Goal: Information Seeking & Learning: Learn about a topic

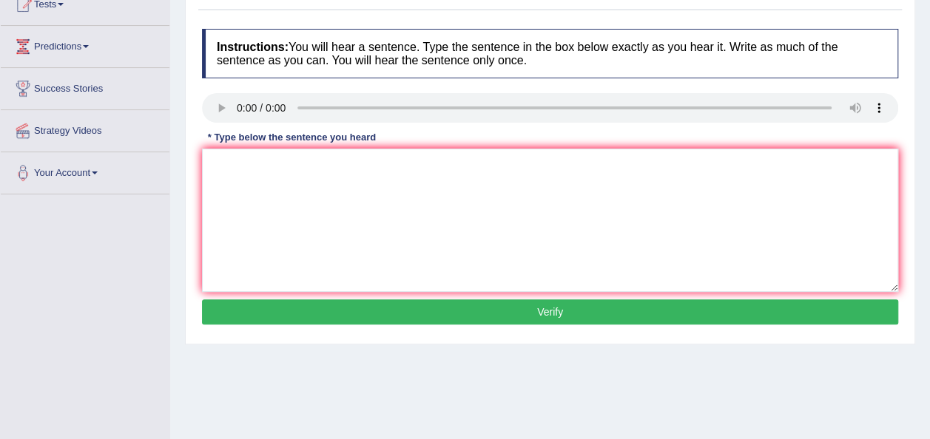
scroll to position [179, 0]
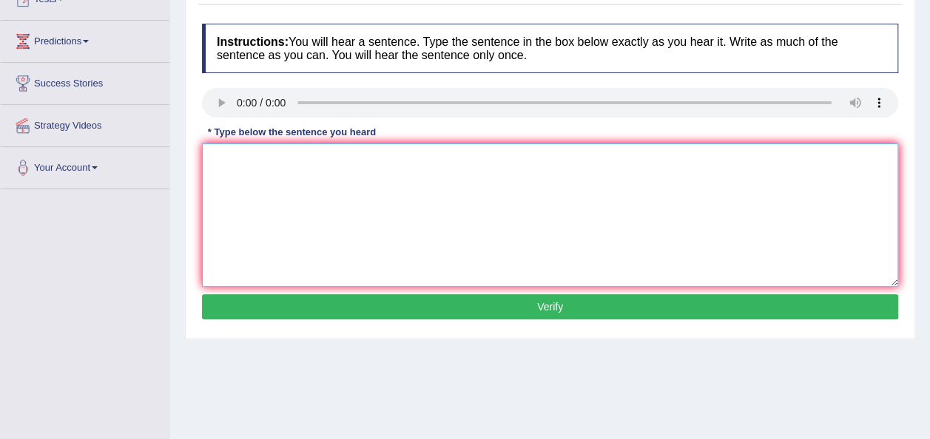
click at [267, 169] on textarea at bounding box center [550, 214] width 696 height 143
click at [229, 152] on textarea at bounding box center [550, 214] width 696 height 143
type textarea "There is a great deal of dabat on this topic."
click at [383, 307] on button "Verify" at bounding box center [550, 306] width 696 height 25
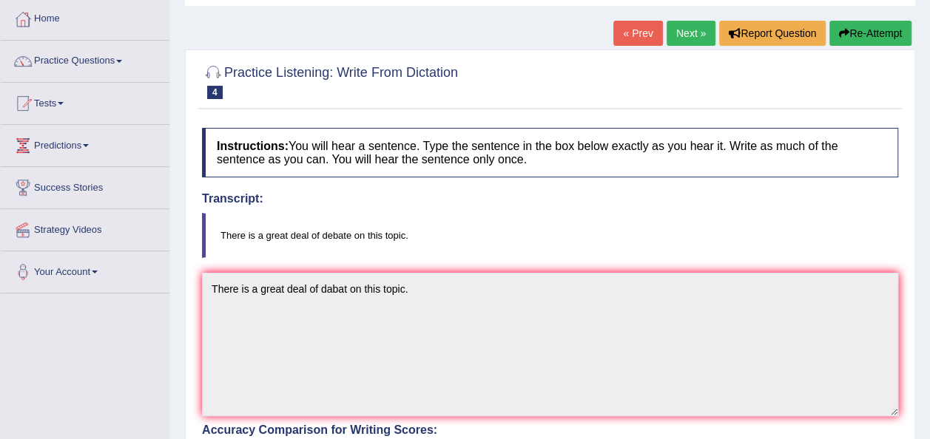
scroll to position [44, 0]
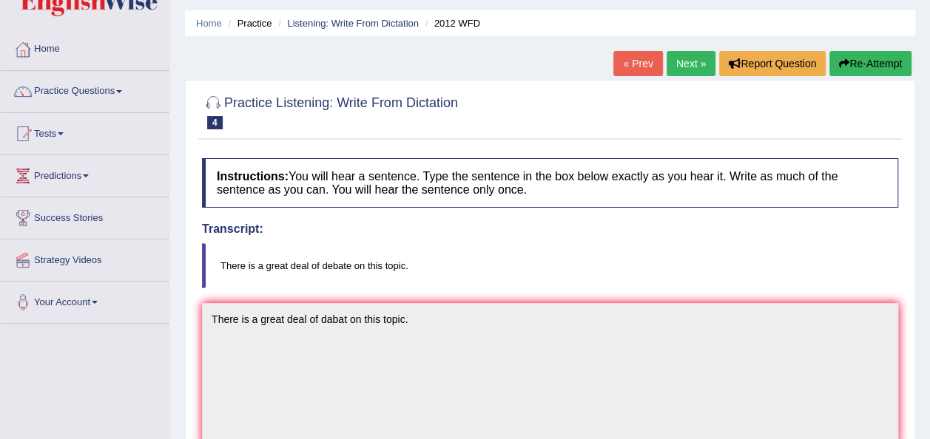
click at [677, 69] on link "Next »" at bounding box center [690, 63] width 49 height 25
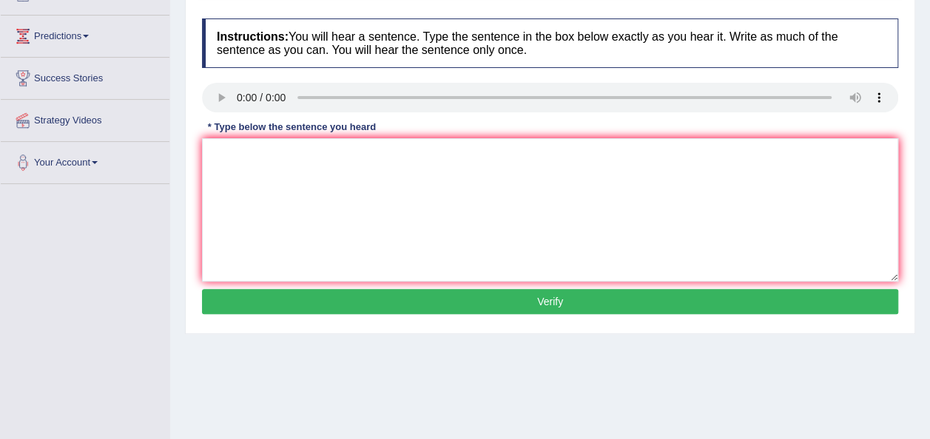
scroll to position [186, 0]
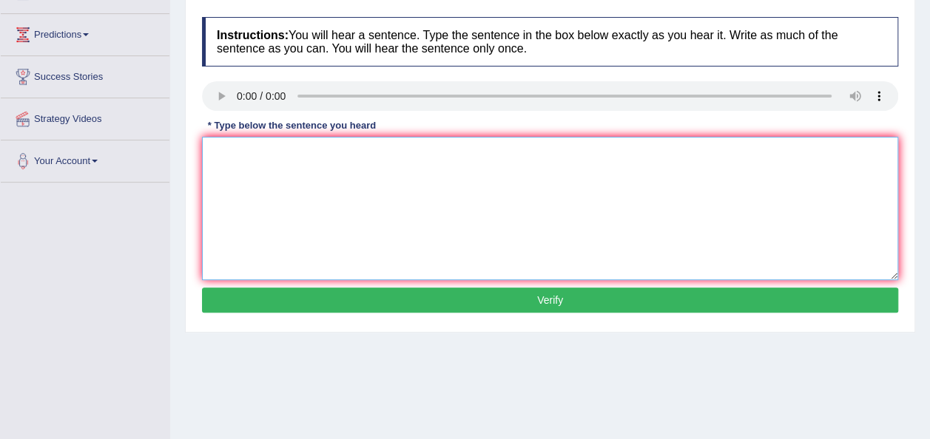
click at [254, 175] on textarea at bounding box center [550, 208] width 696 height 143
click at [234, 170] on textarea at bounding box center [550, 208] width 696 height 143
type textarea "t"
click at [323, 154] on textarea "The year ship out of art" at bounding box center [550, 208] width 696 height 143
click at [251, 154] on textarea "The year ship out of" at bounding box center [550, 208] width 696 height 143
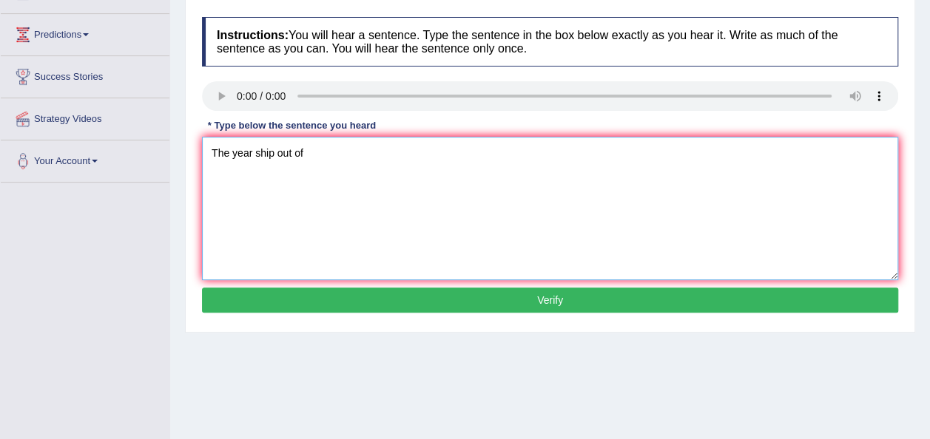
click at [253, 155] on textarea "The year ship out of" at bounding box center [550, 208] width 696 height 143
click at [342, 152] on textarea "The year when ship out of" at bounding box center [550, 208] width 696 height 143
click at [337, 158] on textarea "The year when ship out of" at bounding box center [550, 208] width 696 height 143
click at [371, 155] on textarea "The year when ship out of excess" at bounding box center [550, 208] width 696 height 143
type textarea "The year when ship out of excess erate insterting historions."
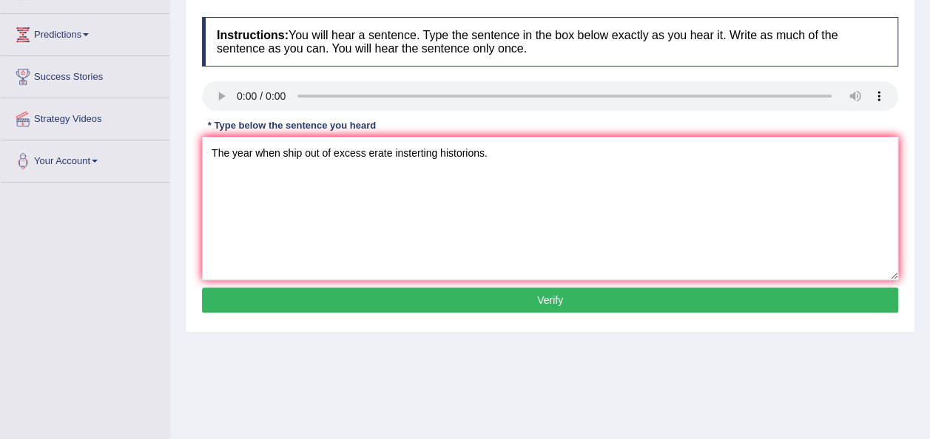
click at [397, 306] on button "Verify" at bounding box center [550, 300] width 696 height 25
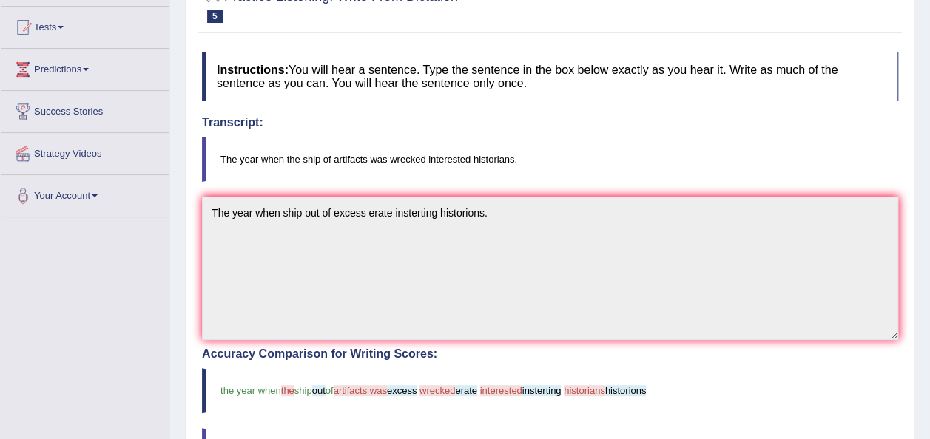
scroll to position [0, 0]
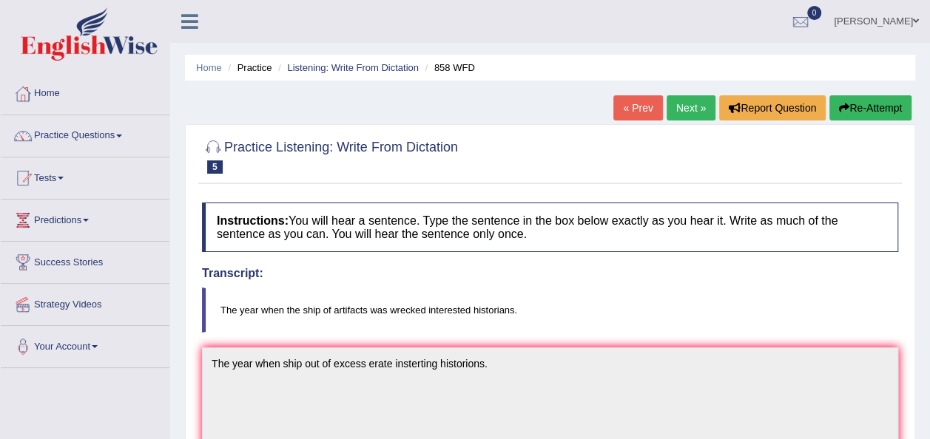
click at [864, 106] on button "Re-Attempt" at bounding box center [870, 107] width 82 height 25
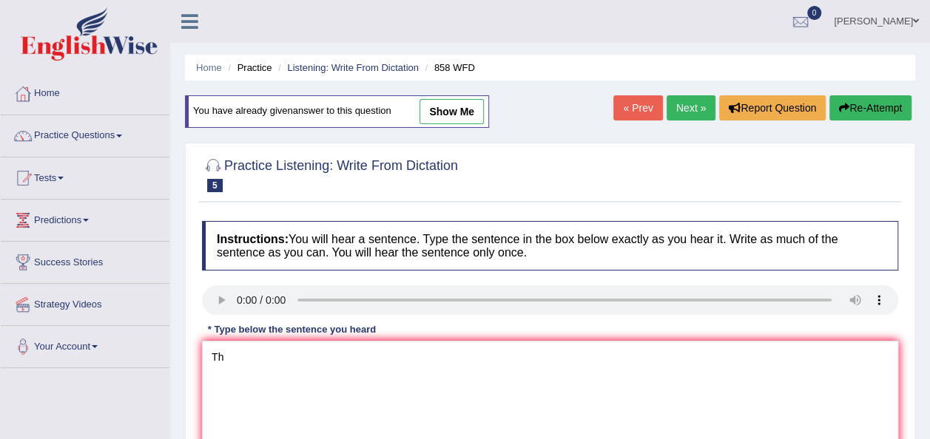
type textarea "T"
click at [231, 364] on textarea at bounding box center [550, 412] width 696 height 143
click at [367, 361] on textarea "The year when the ship out of" at bounding box center [550, 412] width 696 height 143
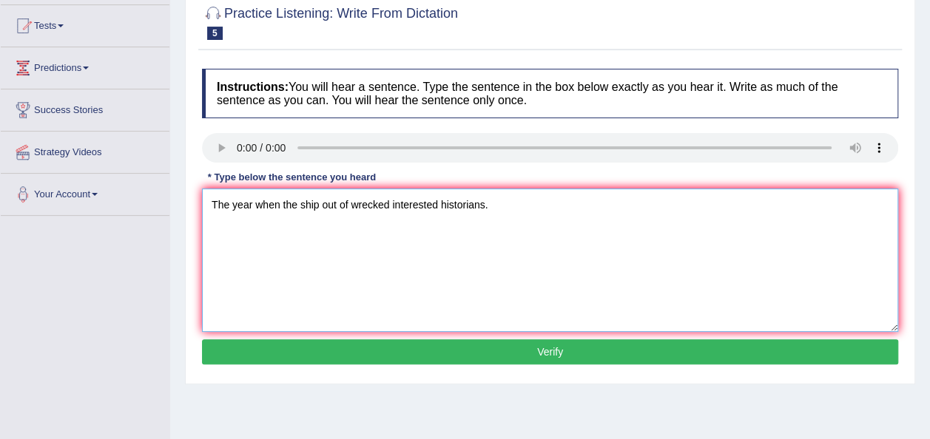
scroll to position [189, 0]
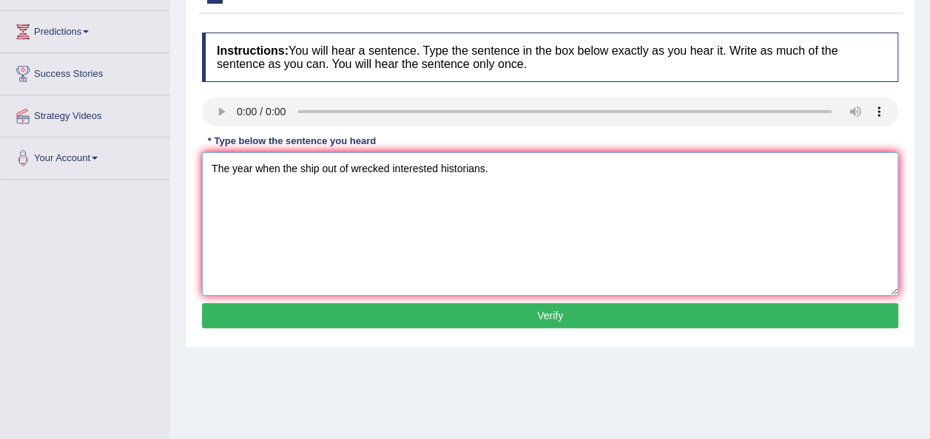
click at [348, 163] on textarea "The year when the ship out of wrecked interested historians." at bounding box center [550, 223] width 696 height 143
type textarea "The year when the ship out of excessed wrecked interested historians."
click at [404, 317] on button "Verify" at bounding box center [550, 315] width 696 height 25
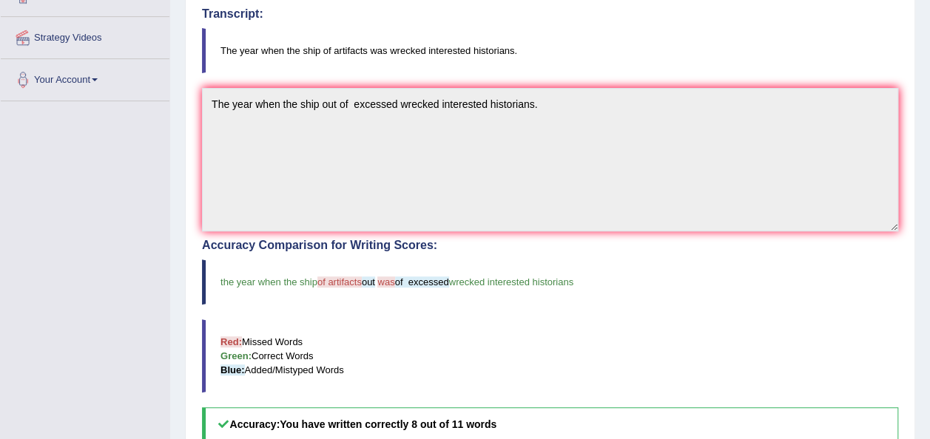
scroll to position [264, 0]
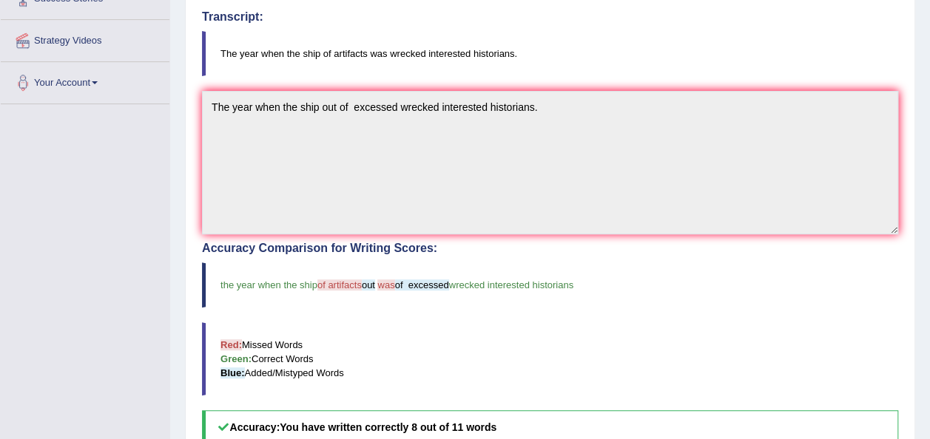
click at [928, 47] on div "Home Practice Listening: Write From Dictation 858 WFD You have already given an…" at bounding box center [550, 200] width 760 height 928
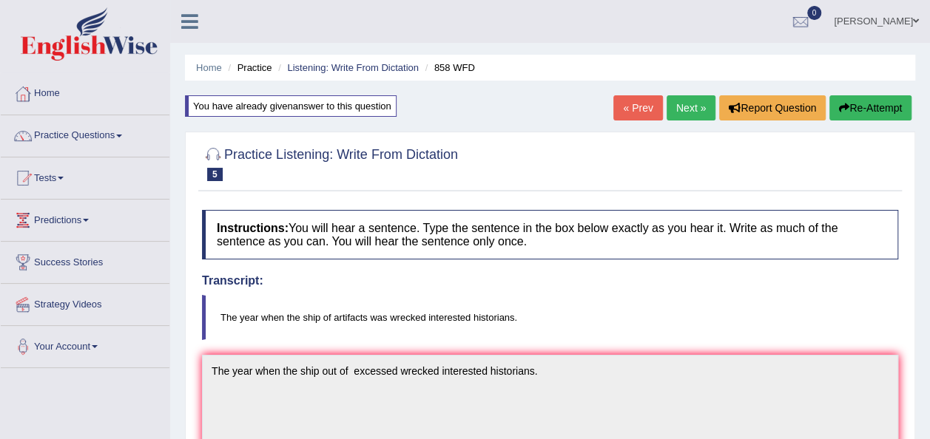
click at [687, 112] on link "Next »" at bounding box center [690, 107] width 49 height 25
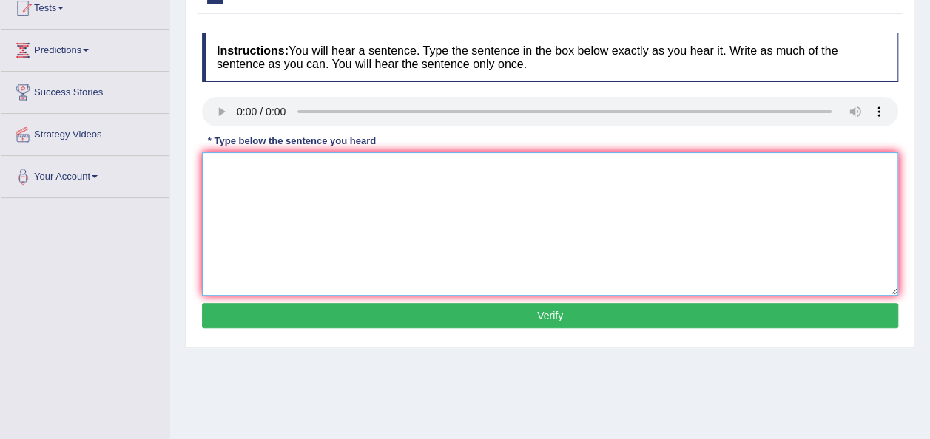
click at [222, 196] on textarea at bounding box center [550, 223] width 696 height 143
click at [257, 168] on textarea "searcher" at bounding box center [550, 223] width 696 height 143
click at [314, 166] on textarea "searcher show shows exercises make feel better." at bounding box center [550, 223] width 696 height 143
type textarea "searcher show shows exercise exercises make feel better."
click at [396, 315] on button "Verify" at bounding box center [550, 315] width 696 height 25
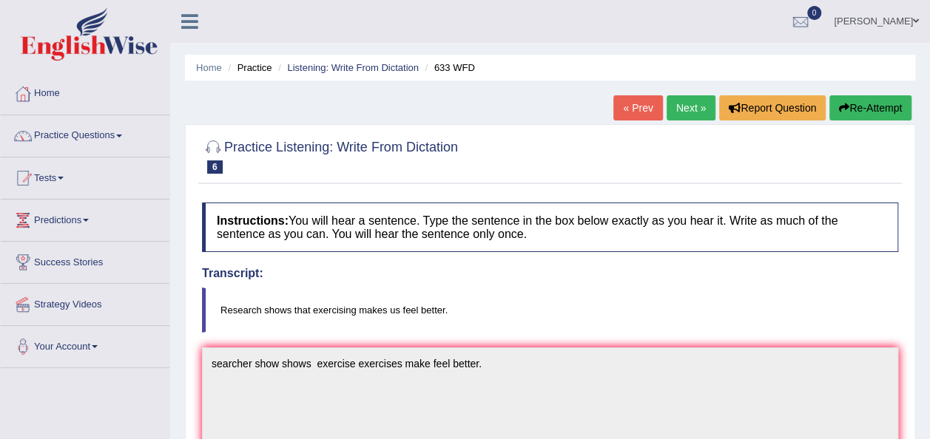
click at [856, 104] on button "Re-Attempt" at bounding box center [870, 107] width 82 height 25
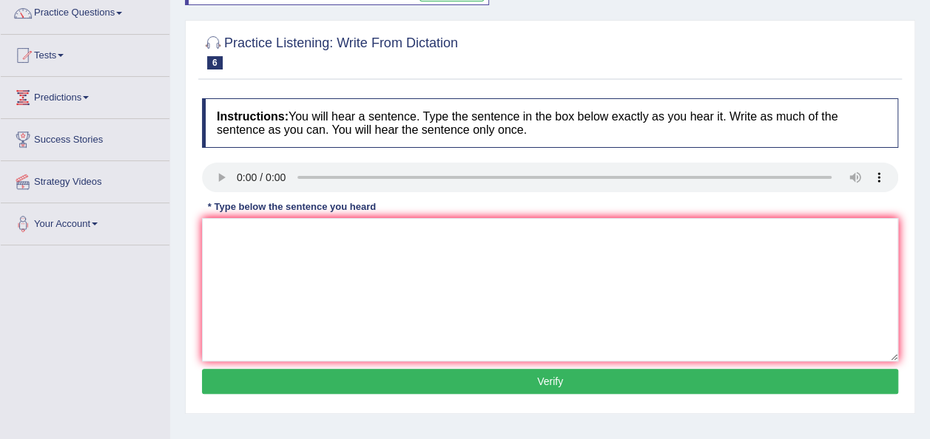
scroll to position [148, 0]
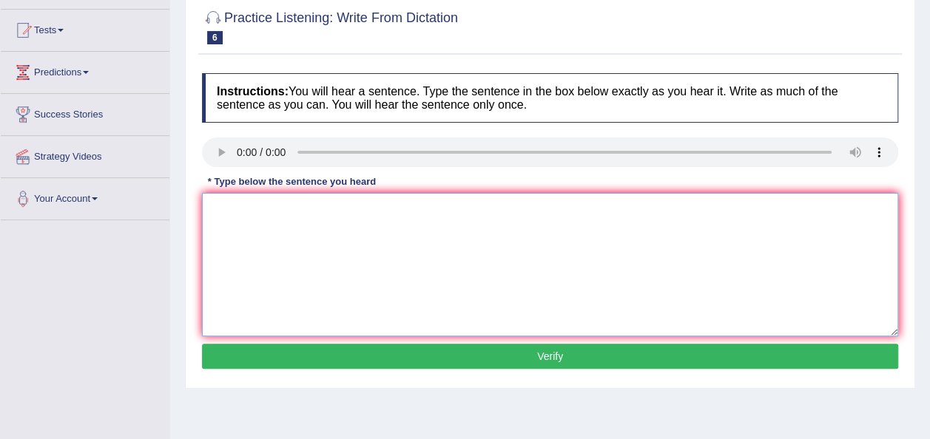
click at [220, 236] on textarea at bounding box center [550, 264] width 696 height 143
type textarea "Research shows that exercising make us feel better."
click at [320, 350] on button "Verify" at bounding box center [550, 356] width 696 height 25
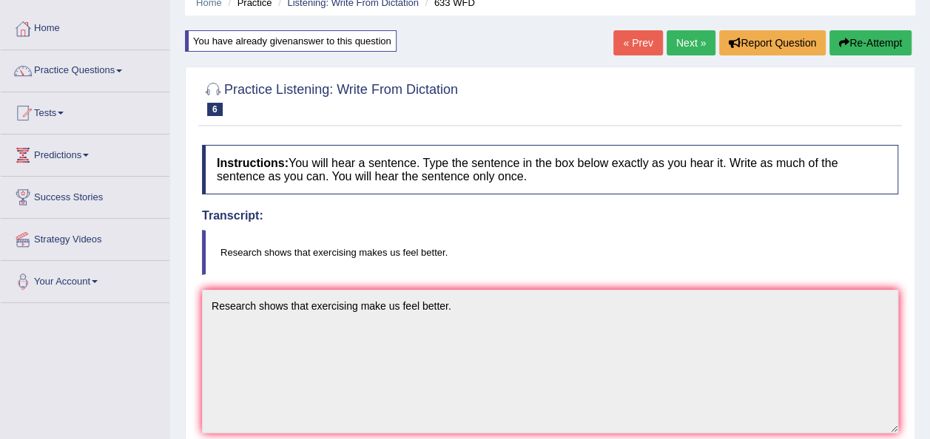
scroll to position [62, 0]
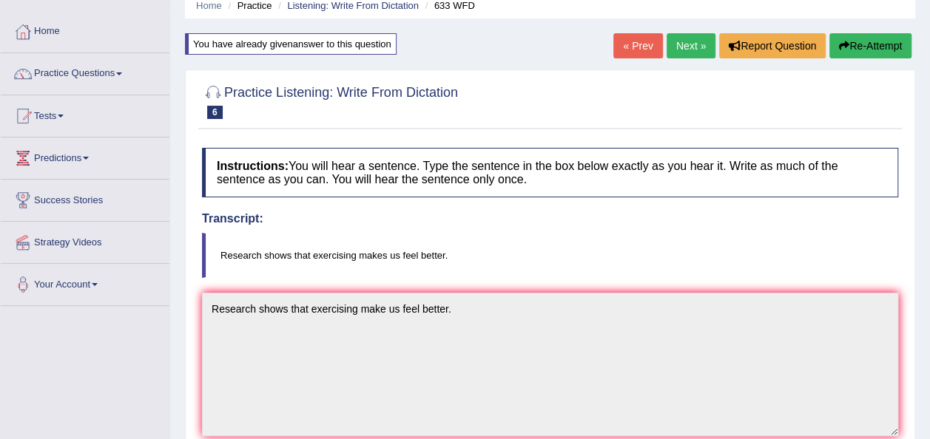
click at [682, 50] on link "Next »" at bounding box center [690, 45] width 49 height 25
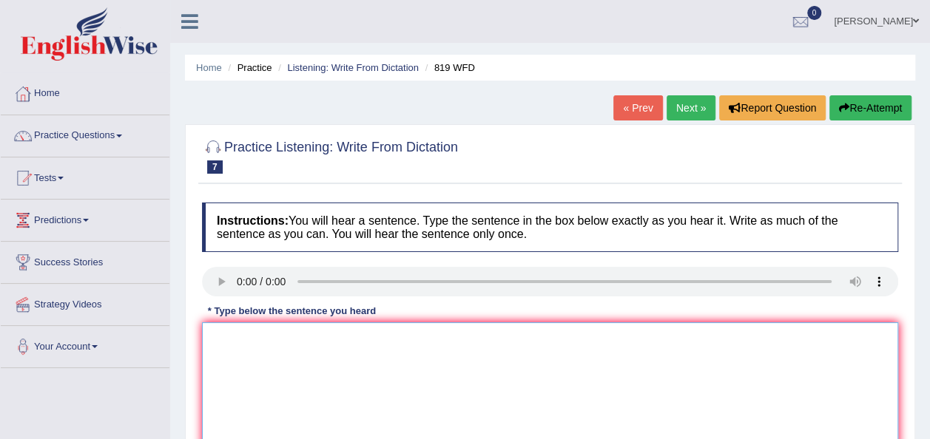
click at [238, 366] on textarea at bounding box center [550, 393] width 696 height 143
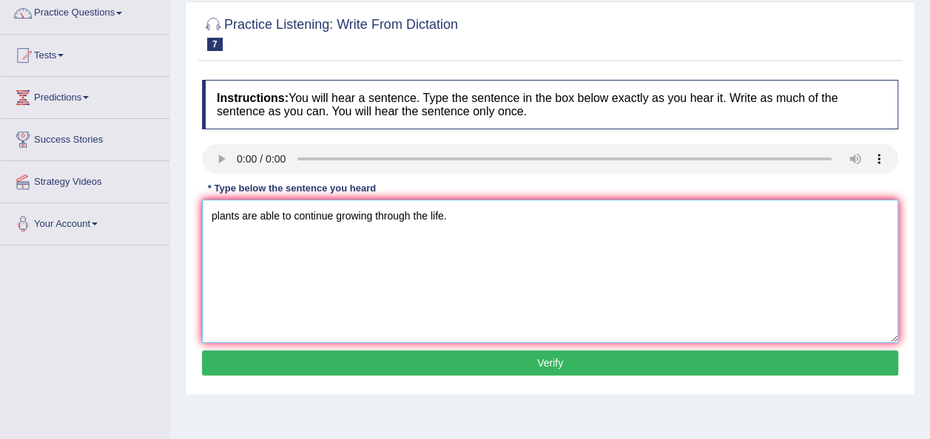
scroll to position [201, 0]
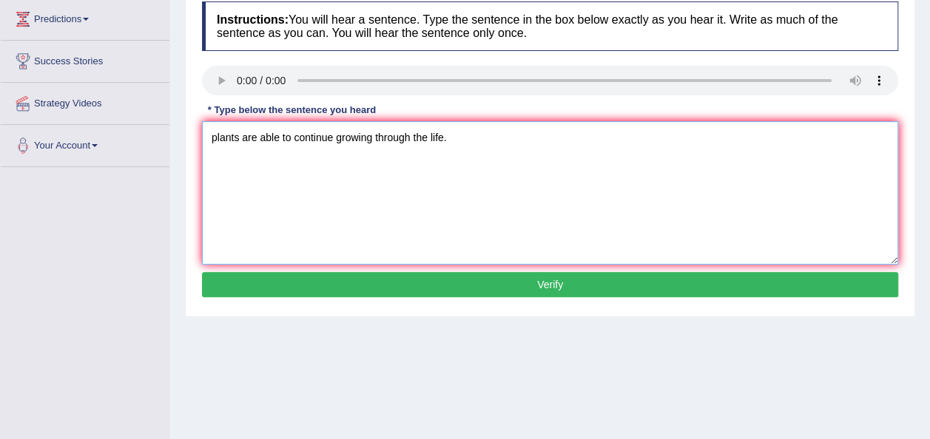
click at [411, 137] on textarea "plants are able to continue growing through the life." at bounding box center [550, 192] width 696 height 143
type textarea "plants are able to continue growing through out the life."
click at [428, 277] on button "Verify" at bounding box center [550, 284] width 696 height 25
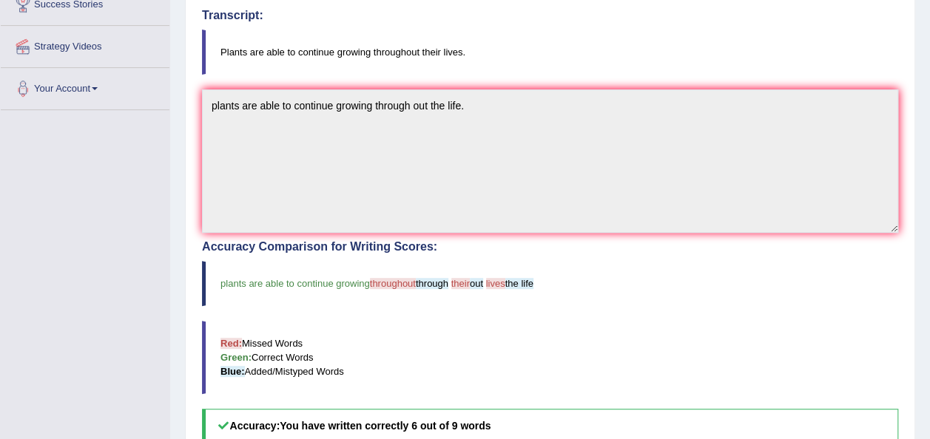
scroll to position [0, 0]
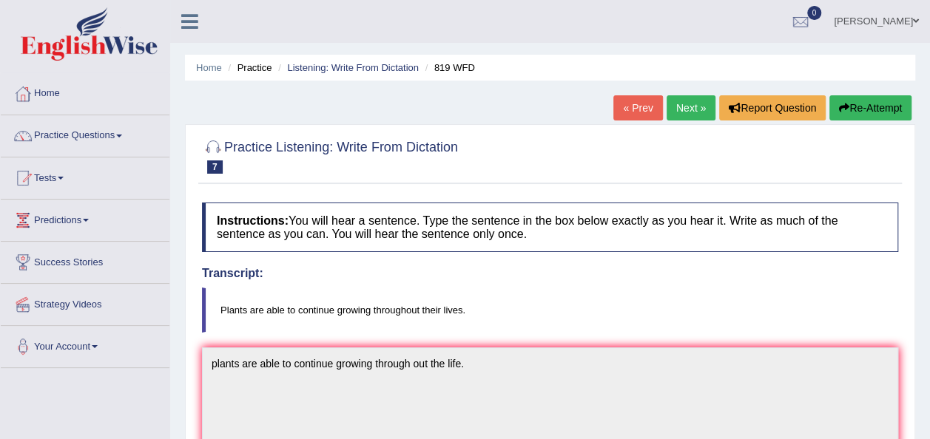
click at [845, 106] on icon "button" at bounding box center [844, 108] width 10 height 10
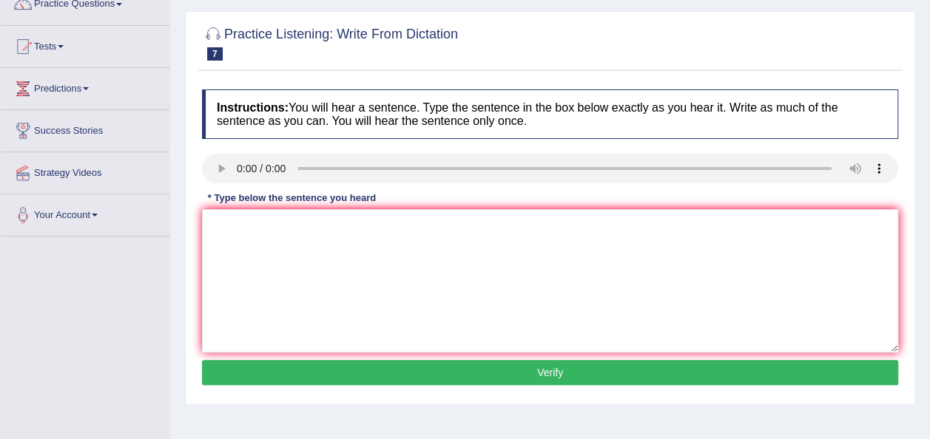
scroll to position [142, 0]
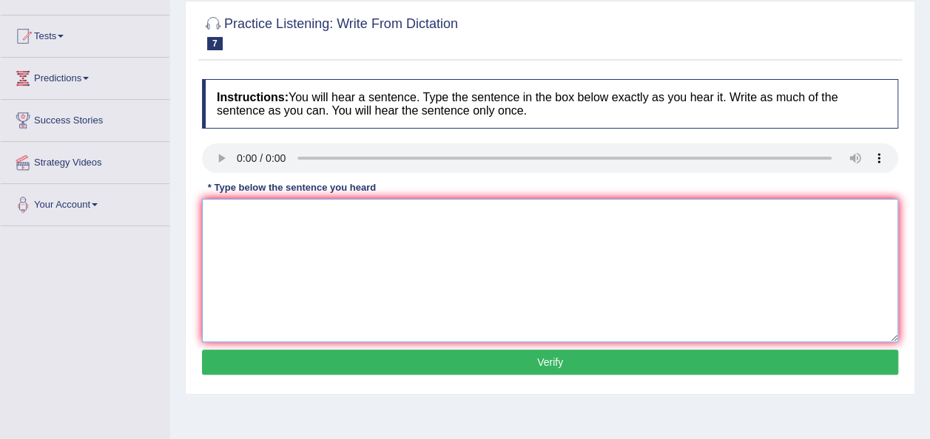
click at [310, 278] on textarea at bounding box center [550, 270] width 696 height 143
type textarea "p"
type textarea "Plants are able to continue growing throughout their lives."
click at [379, 360] on button "Verify" at bounding box center [550, 362] width 696 height 25
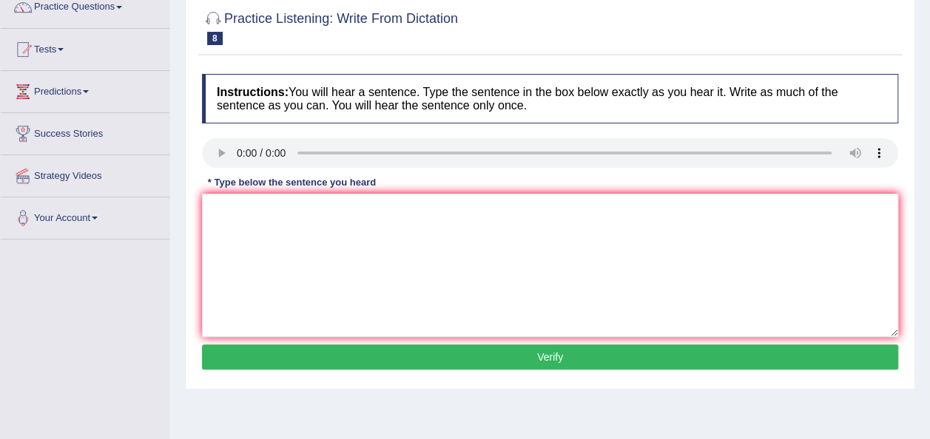
scroll to position [200, 0]
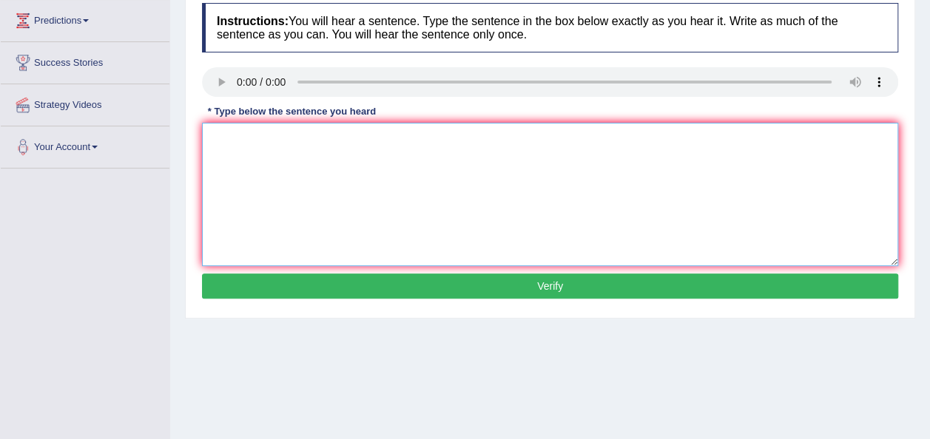
click at [247, 149] on textarea at bounding box center [550, 194] width 696 height 143
click at [220, 136] on textarea "Aseries" at bounding box center [550, 194] width 696 height 143
click at [269, 137] on textarea "A series" at bounding box center [550, 194] width 696 height 143
drag, startPoint x: 447, startPoint y: 136, endPoint x: 412, endPoint y: 140, distance: 35.0
click at [412, 140] on textarea "A series of observations were carried out throuhout the class." at bounding box center [550, 194] width 696 height 143
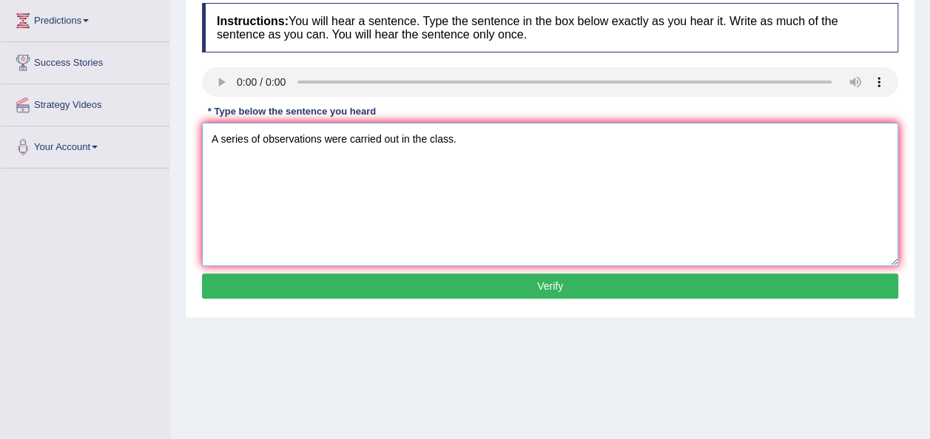
click at [259, 135] on textarea "A series of observations were carried out in the class." at bounding box center [550, 194] width 696 height 143
type textarea "A series of the observations were carried out in the class."
click at [402, 297] on div "Instructions: You will hear a sentence. Type the sentence in the box below exac…" at bounding box center [549, 153] width 703 height 315
click at [407, 288] on button "Verify" at bounding box center [550, 286] width 696 height 25
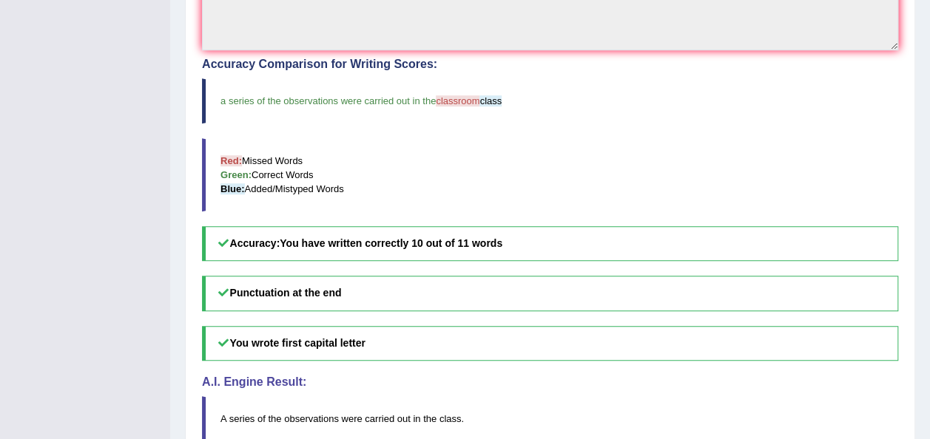
scroll to position [0, 0]
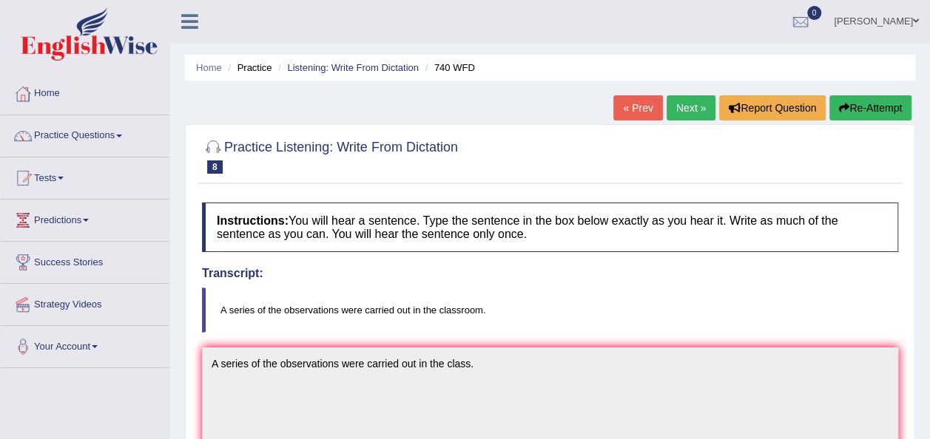
click at [688, 109] on link "Next »" at bounding box center [690, 107] width 49 height 25
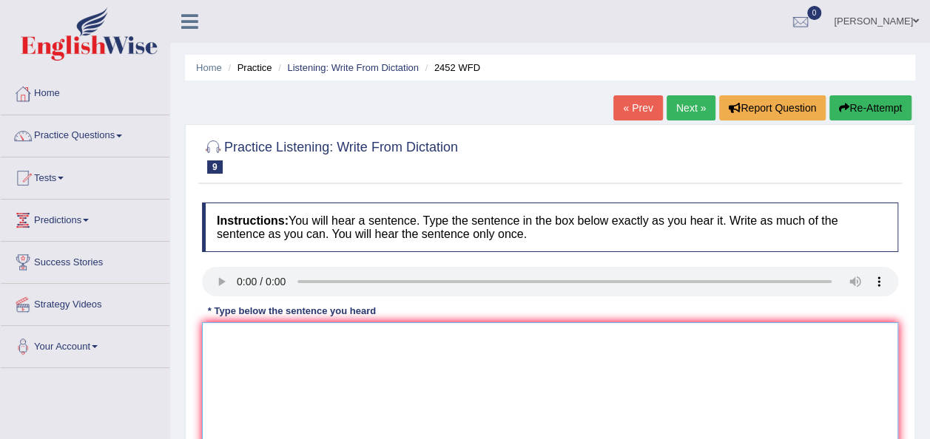
click at [271, 355] on textarea at bounding box center [550, 393] width 696 height 143
type textarea "It is a debate about the value of knowledge."
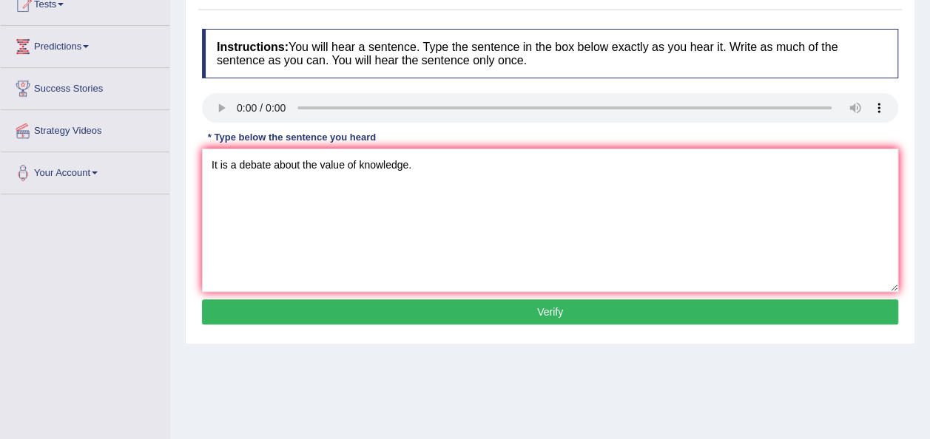
scroll to position [199, 0]
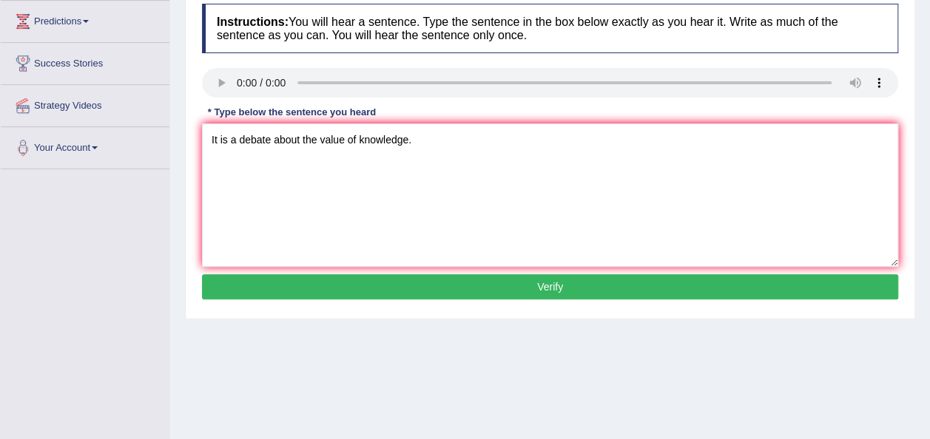
click at [475, 284] on button "Verify" at bounding box center [550, 286] width 696 height 25
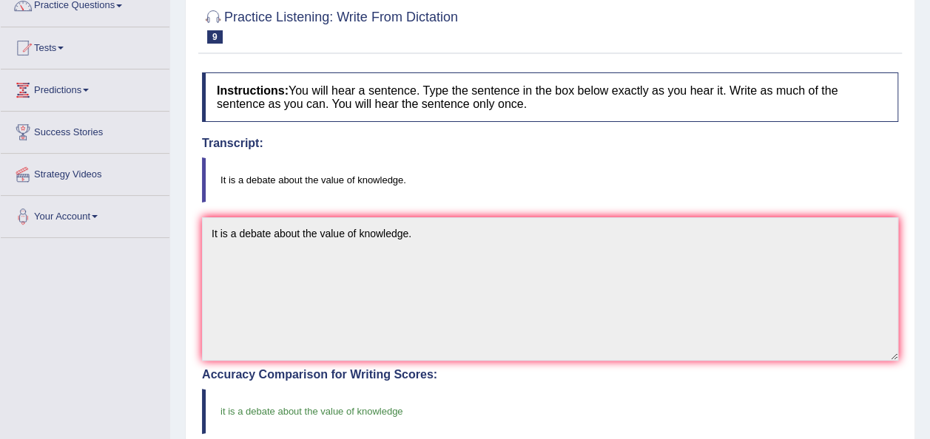
scroll to position [92, 0]
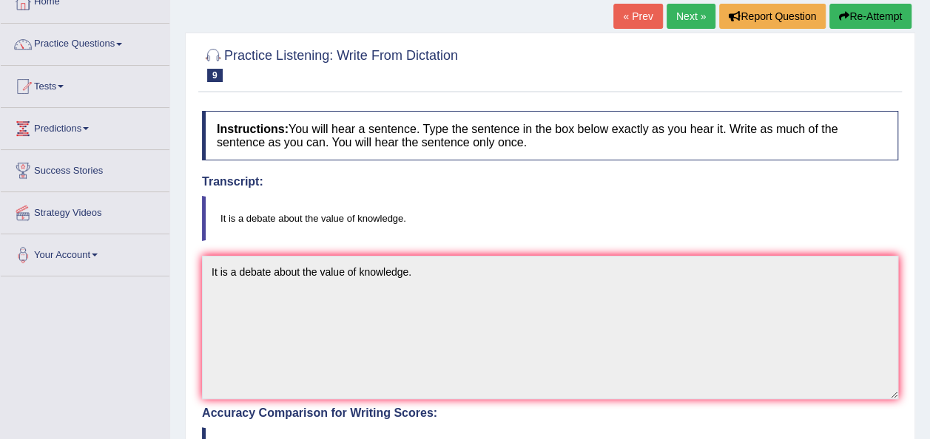
click at [692, 9] on link "Next »" at bounding box center [690, 16] width 49 height 25
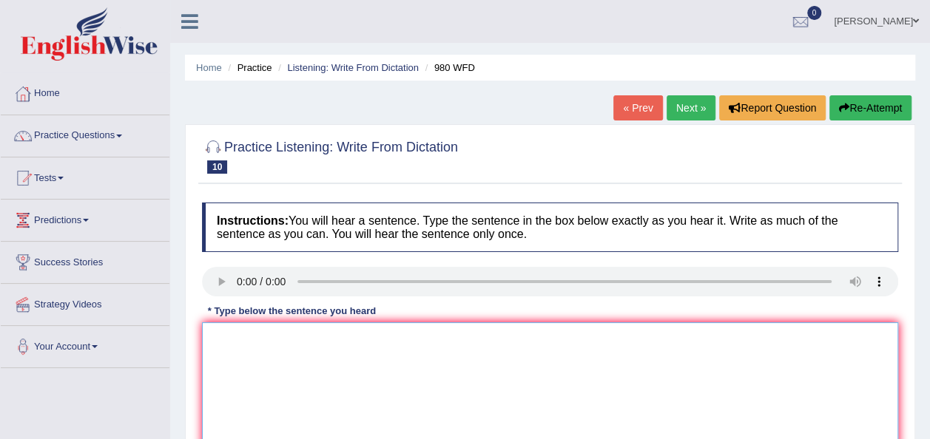
click at [245, 337] on textarea at bounding box center [550, 393] width 696 height 143
click at [243, 346] on textarea at bounding box center [550, 393] width 696 height 143
click at [278, 337] on textarea "Your ideas has been discussed" at bounding box center [550, 393] width 696 height 143
click at [369, 337] on textarea "Your ideas have been discussed" at bounding box center [550, 393] width 696 height 143
click at [461, 340] on textarea "Your ideas have been discussed and debated in the" at bounding box center [550, 393] width 696 height 143
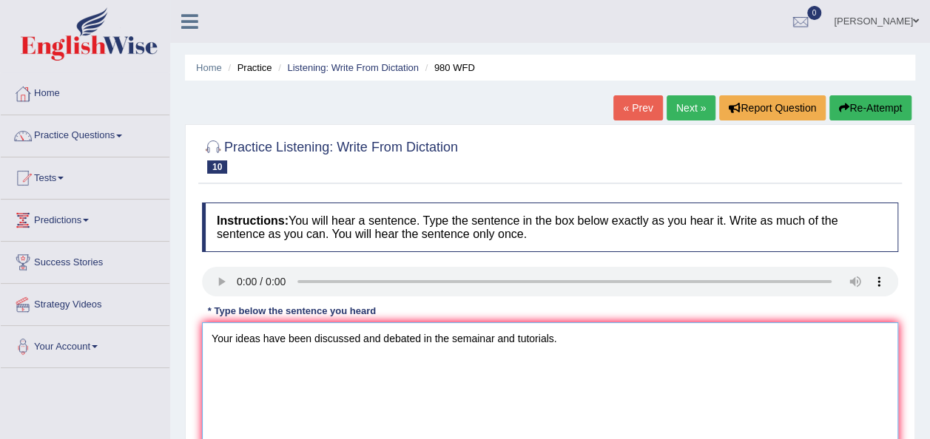
click at [491, 337] on textarea "Your ideas have been discussed and debated in the semainar and tutorials." at bounding box center [550, 393] width 696 height 143
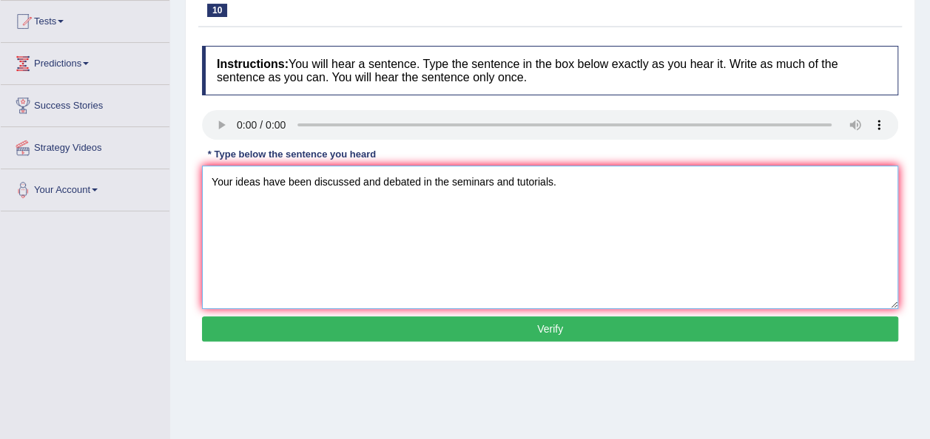
scroll to position [200, 0]
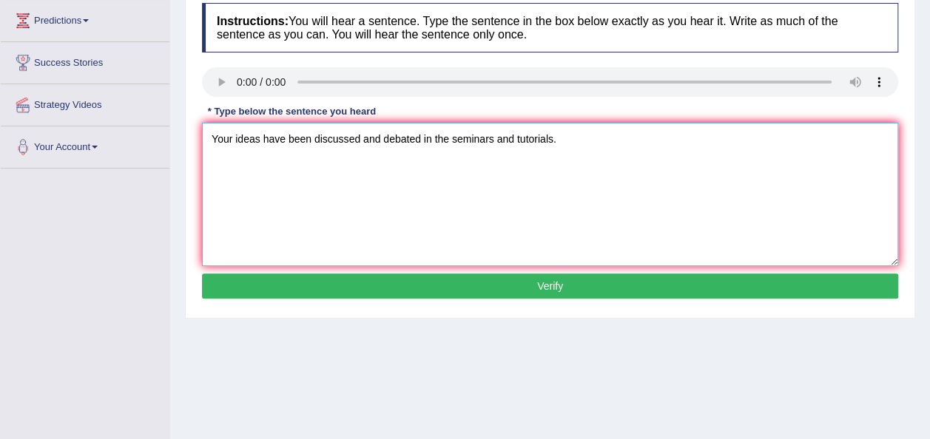
type textarea "Your ideas have been discussed and debated in the seminars and tutorials."
click at [549, 285] on button "Verify" at bounding box center [550, 286] width 696 height 25
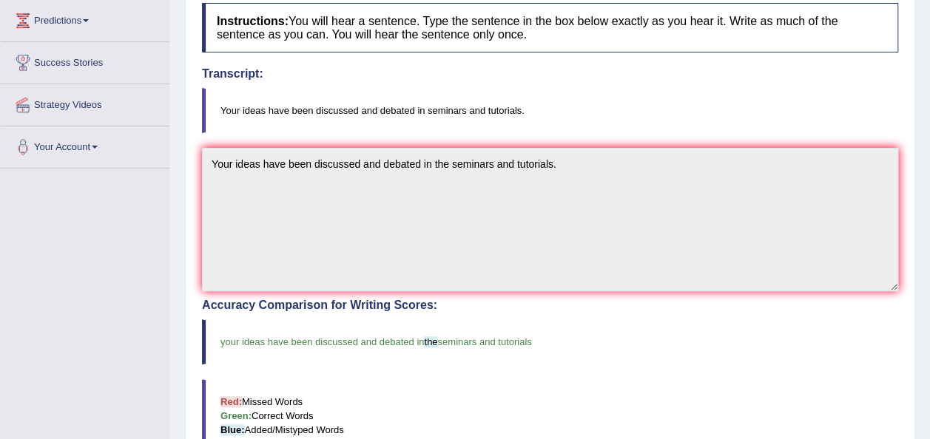
drag, startPoint x: 935, startPoint y: 139, endPoint x: 935, endPoint y: 166, distance: 26.6
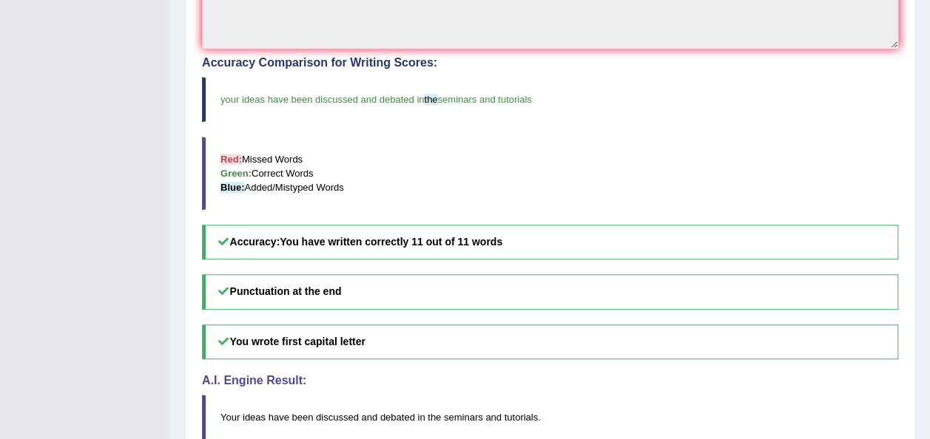
scroll to position [0, 0]
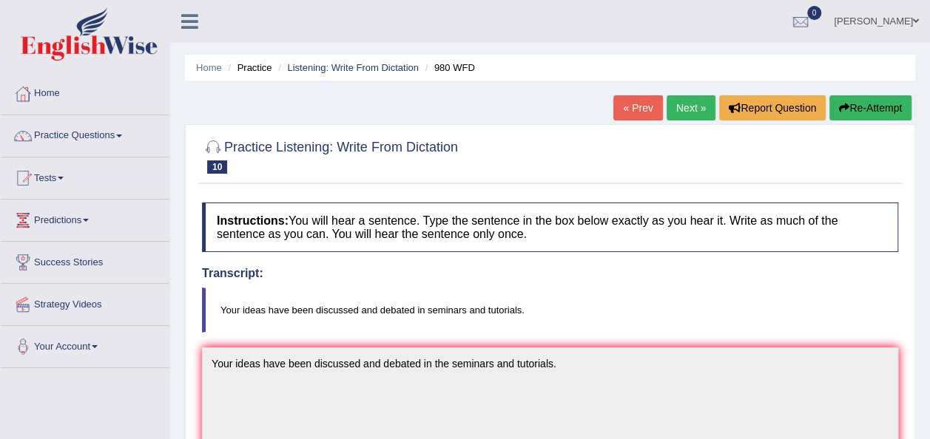
click at [680, 109] on link "Next »" at bounding box center [690, 107] width 49 height 25
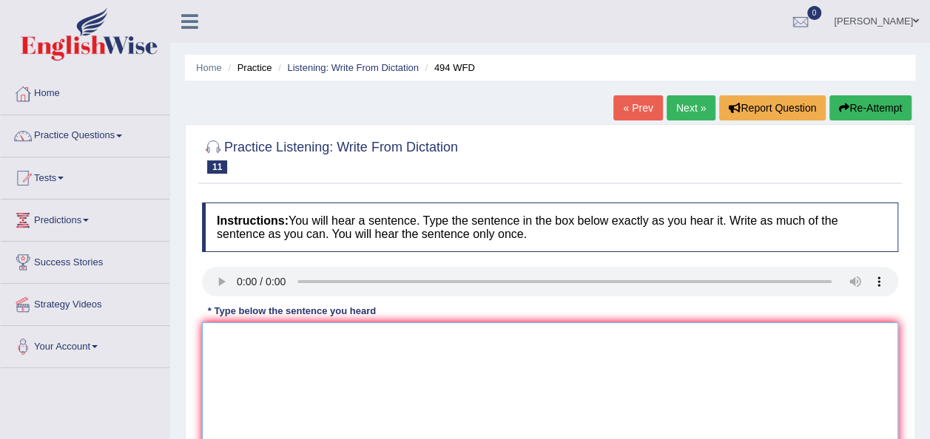
click at [235, 339] on textarea at bounding box center [550, 393] width 696 height 143
click at [251, 336] on textarea "The vacobulary that is peculiar and specific field called dragon." at bounding box center [550, 393] width 696 height 143
click at [283, 365] on textarea "The vocabulary that is peculiar and specific field called dragon." at bounding box center [550, 393] width 696 height 143
click at [516, 342] on textarea "The vocabulary that is peculiar and specific field called dragon." at bounding box center [550, 393] width 696 height 143
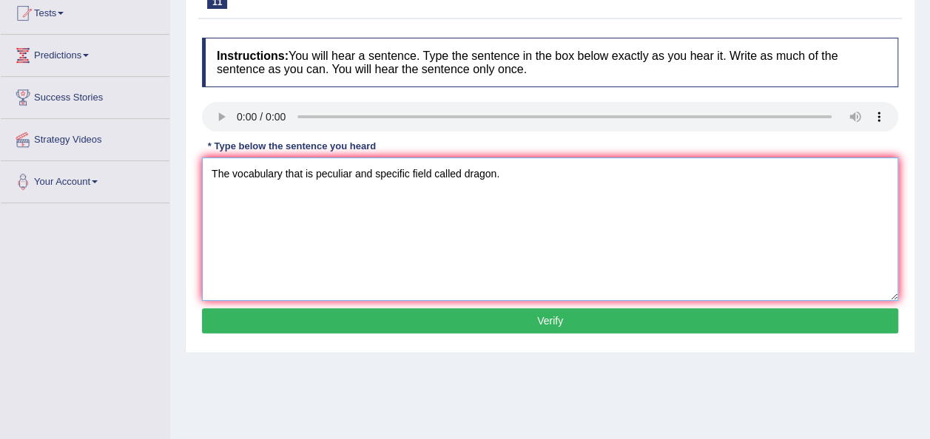
scroll to position [178, 0]
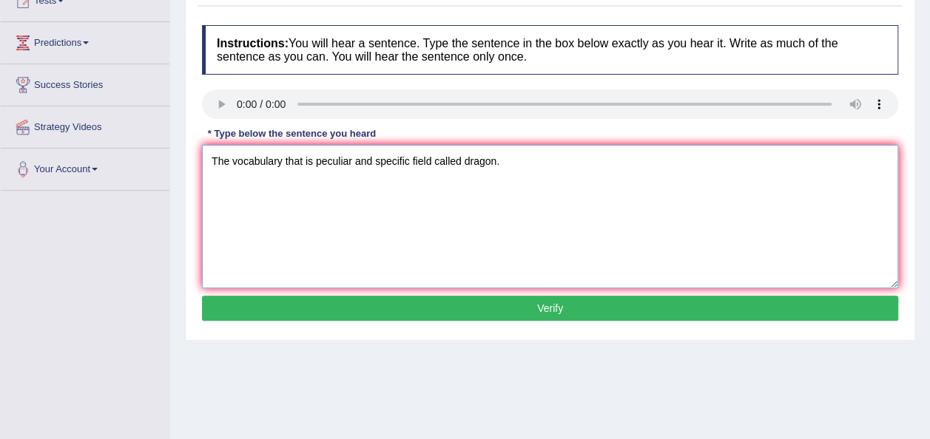
type textarea "The vocabulary that is peculiar and specific field called dragon."
click at [445, 310] on button "Verify" at bounding box center [550, 308] width 696 height 25
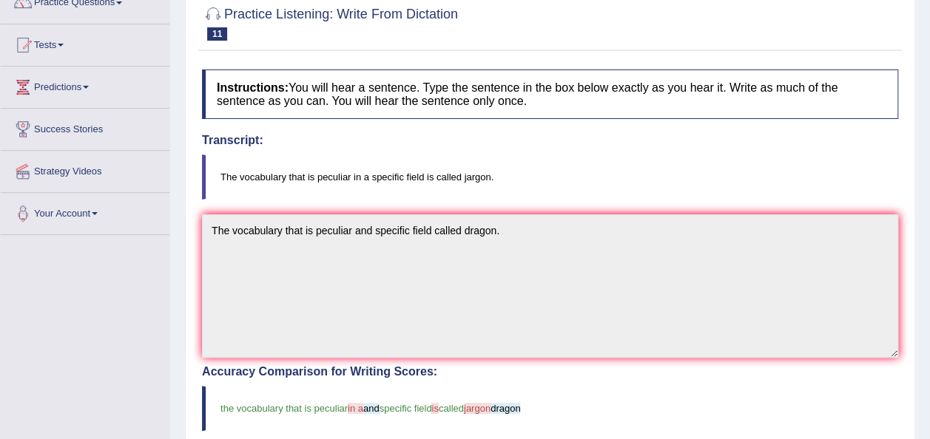
scroll to position [36, 0]
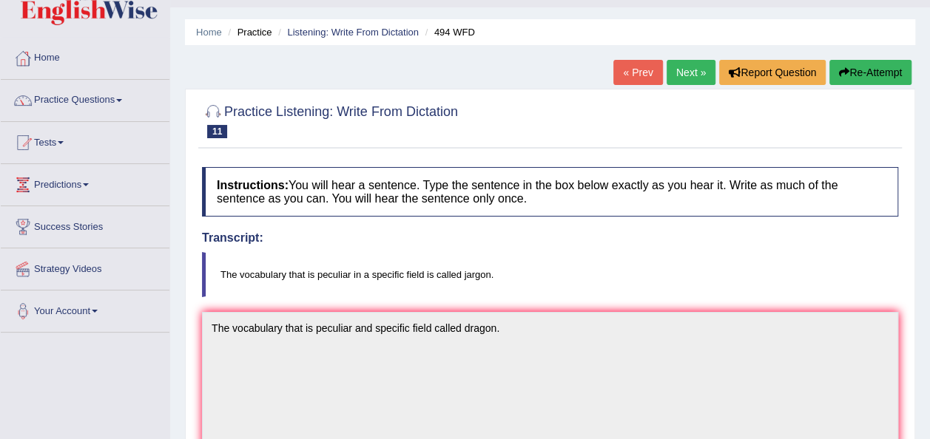
click at [873, 67] on button "Re-Attempt" at bounding box center [870, 72] width 82 height 25
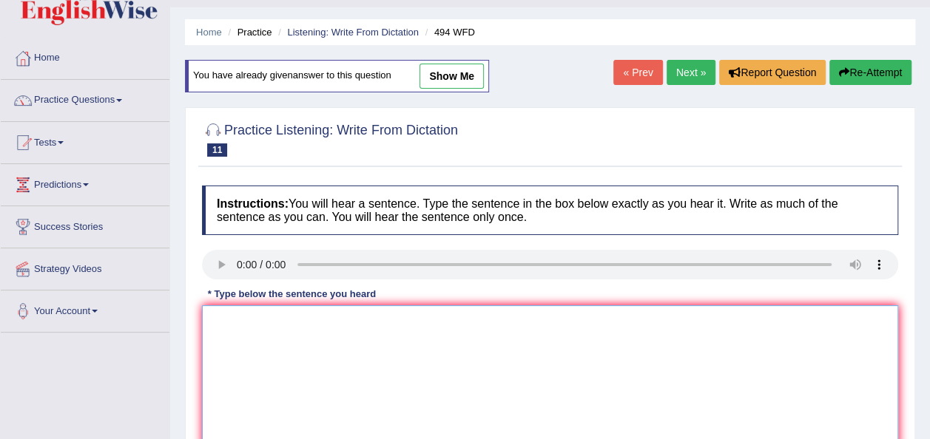
click at [228, 351] on textarea at bounding box center [550, 376] width 696 height 143
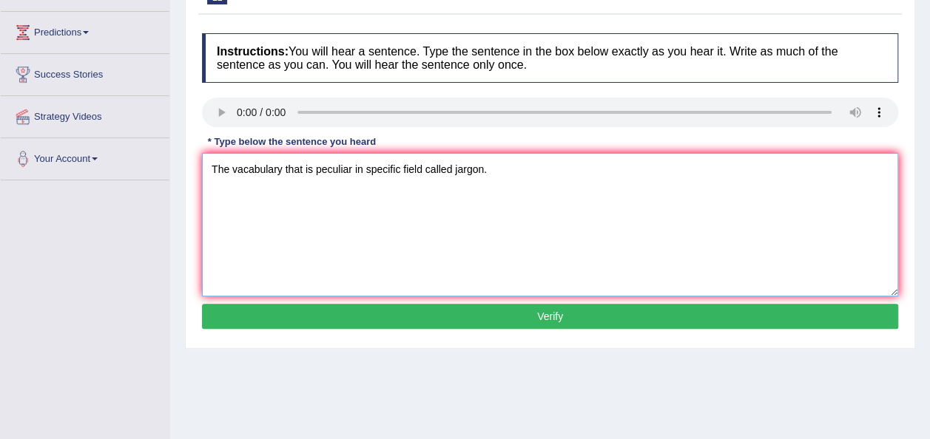
scroll to position [189, 0]
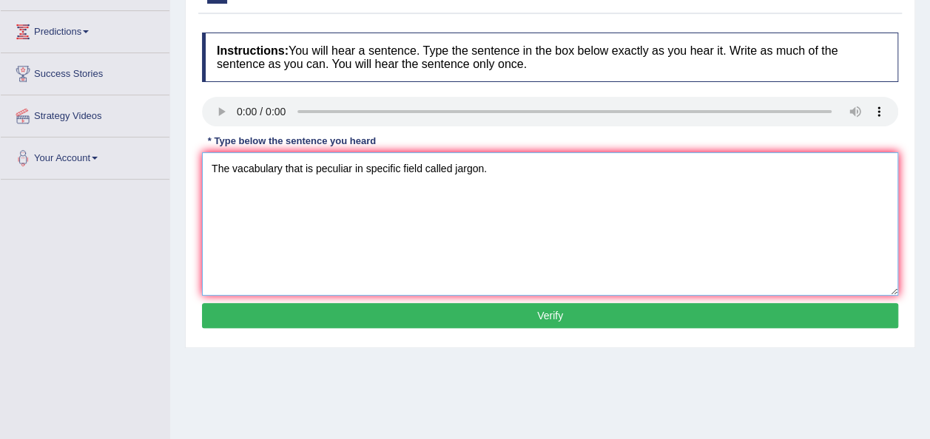
type textarea "The vacabulary that is peculiar in specific field called jargon."
click at [428, 300] on div "Instructions: You will hear a sentence. Type the sentence in the box below exac…" at bounding box center [549, 182] width 703 height 315
click at [428, 314] on button "Verify" at bounding box center [550, 315] width 696 height 25
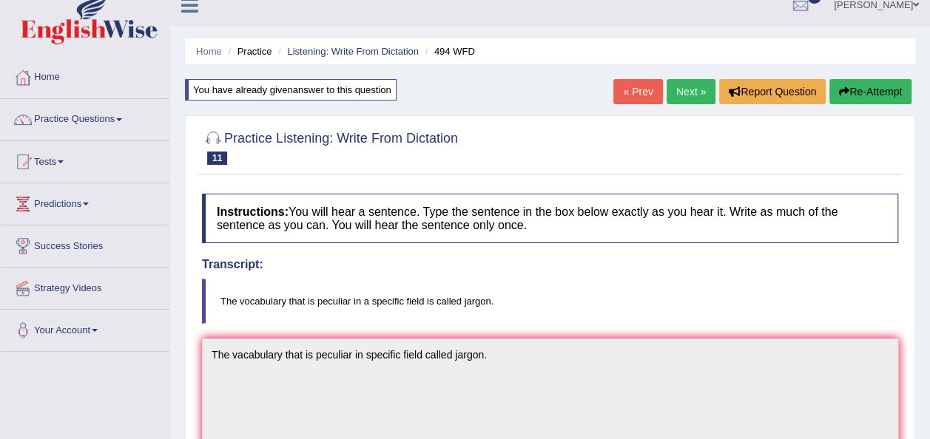
scroll to position [0, 0]
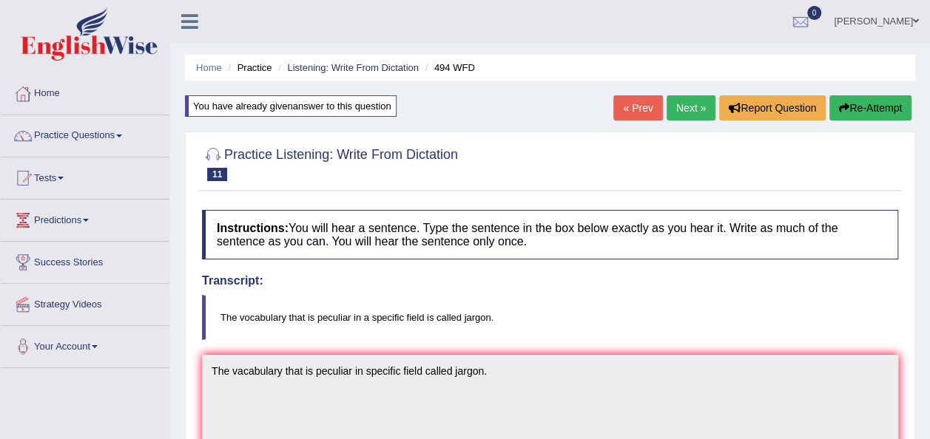
click at [856, 104] on button "Re-Attempt" at bounding box center [870, 107] width 82 height 25
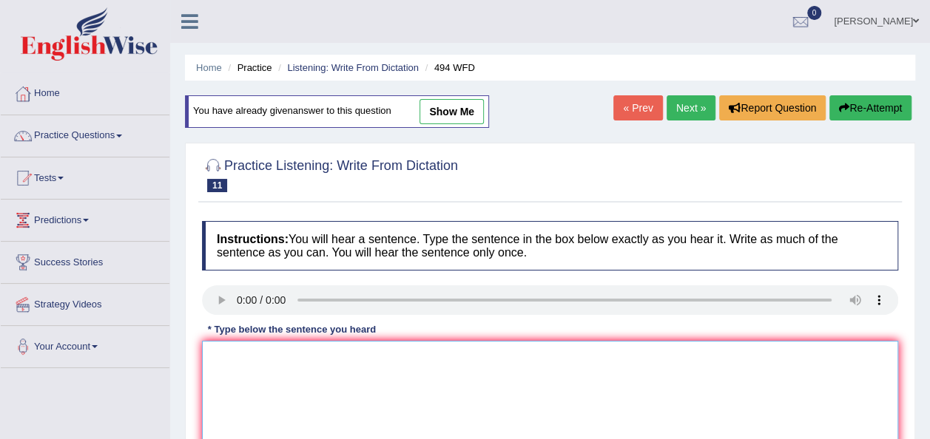
click at [227, 364] on textarea at bounding box center [550, 412] width 696 height 143
type textarea "The vocabulary that is peculair in specific field is called jargon."
drag, startPoint x: 929, startPoint y: 229, endPoint x: 938, endPoint y: 219, distance: 13.6
click at [929, 219] on html "Toggle navigation Home Practice Questions Speaking Practice Read Aloud Repeat S…" at bounding box center [465, 219] width 930 height 439
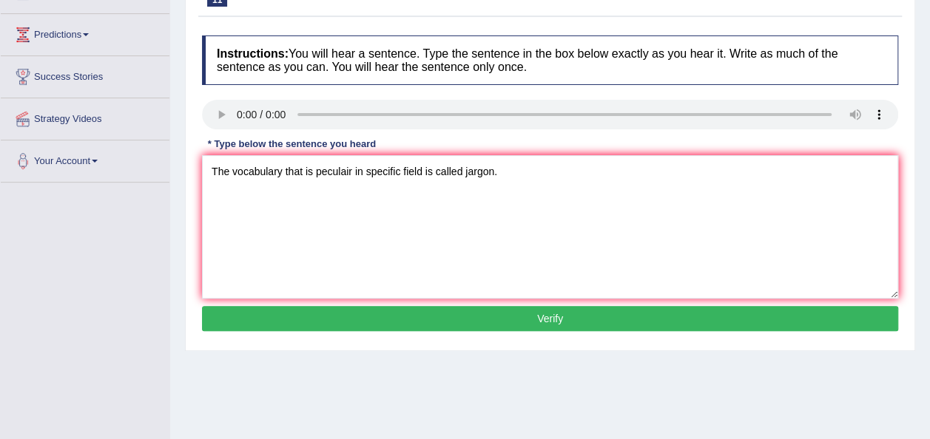
scroll to position [186, 0]
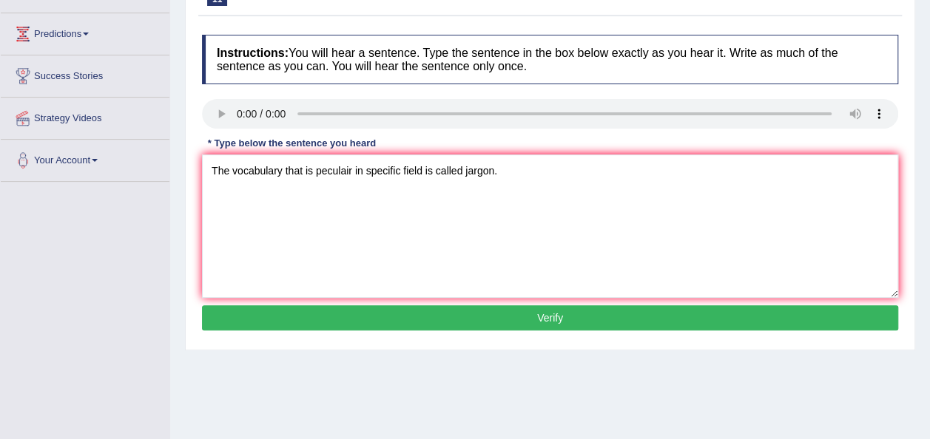
click at [407, 314] on button "Verify" at bounding box center [550, 317] width 696 height 25
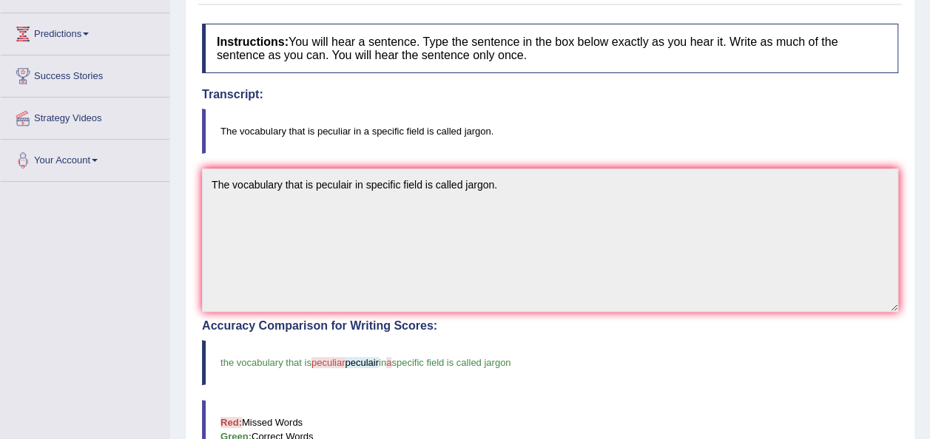
drag, startPoint x: 936, startPoint y: 182, endPoint x: 926, endPoint y: 231, distance: 49.9
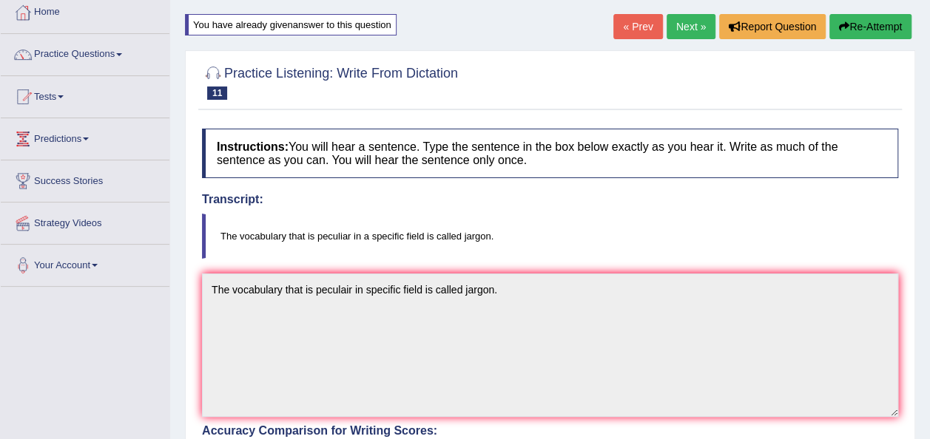
scroll to position [0, 0]
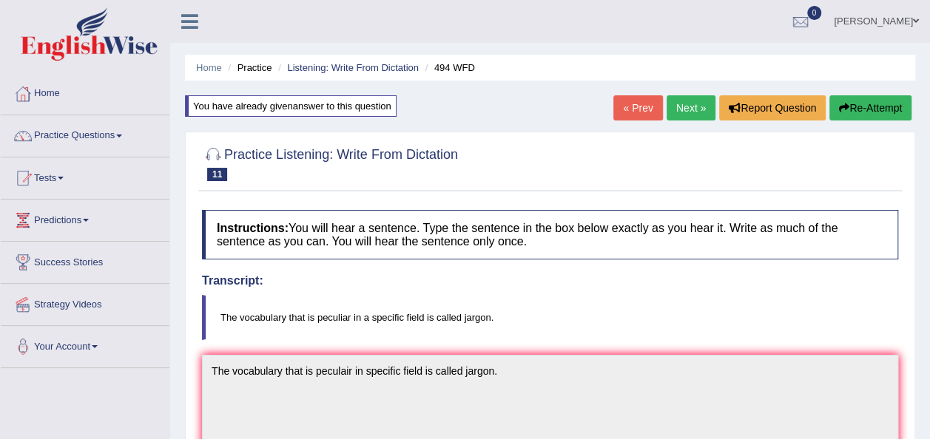
click at [689, 112] on link "Next »" at bounding box center [690, 107] width 49 height 25
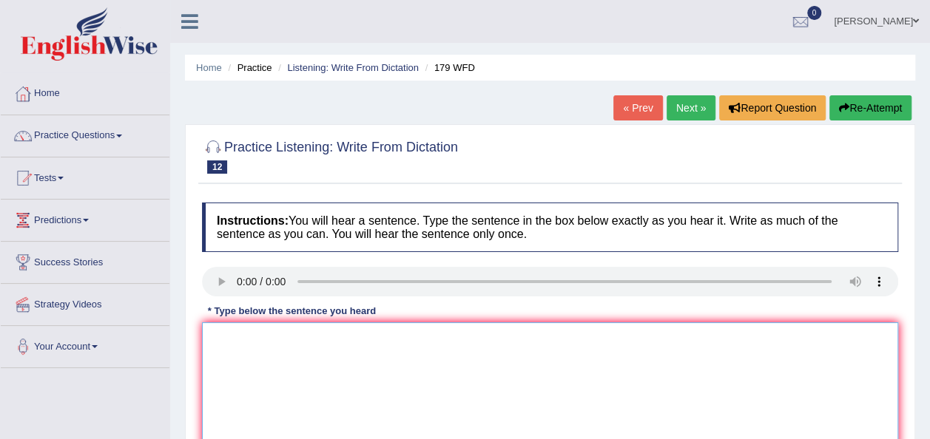
click at [234, 340] on textarea at bounding box center [550, 393] width 696 height 143
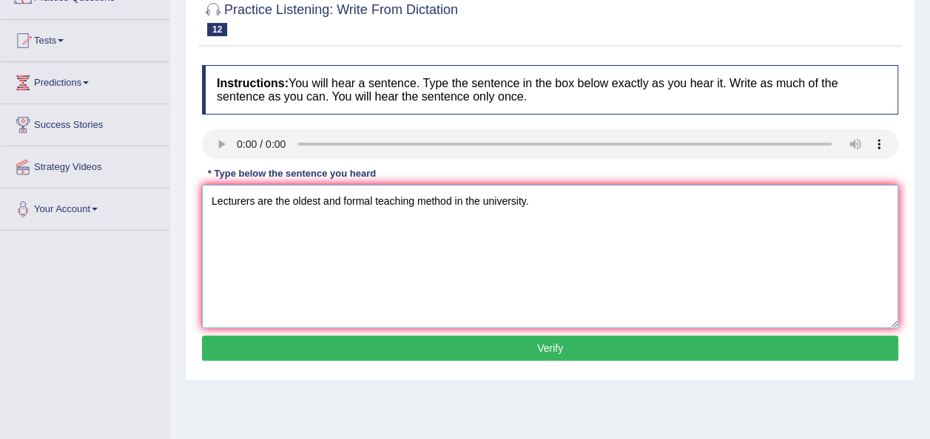
scroll to position [155, 0]
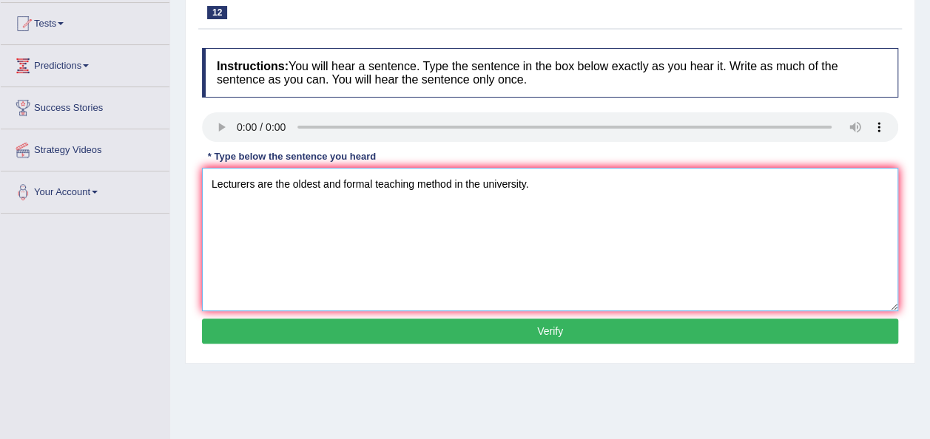
type textarea "Lecturers are the oldest and formal teaching method in the university."
click at [647, 340] on button "Verify" at bounding box center [550, 331] width 696 height 25
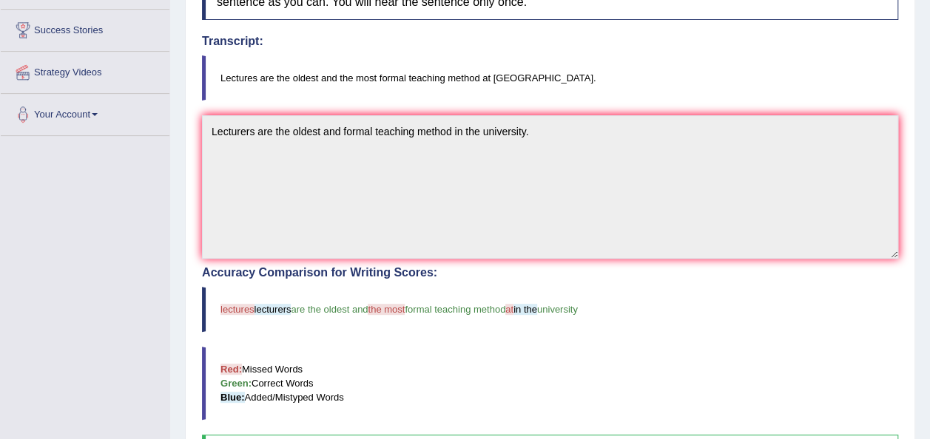
scroll to position [0, 0]
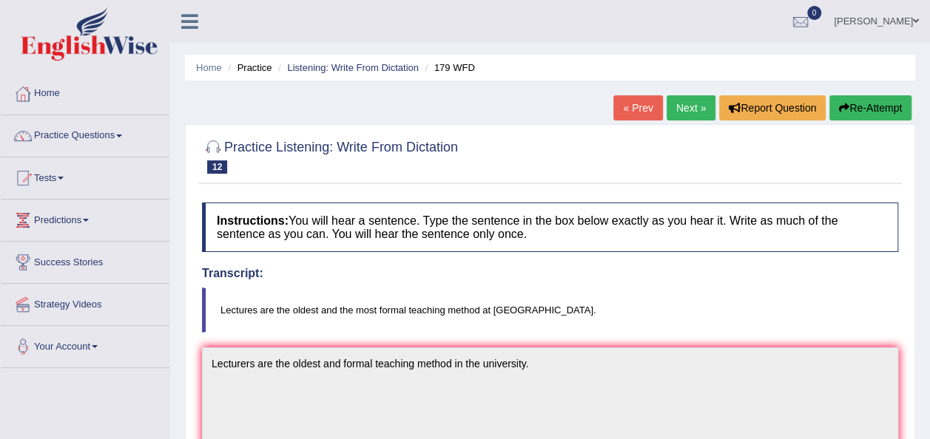
click at [840, 109] on icon "button" at bounding box center [844, 108] width 10 height 10
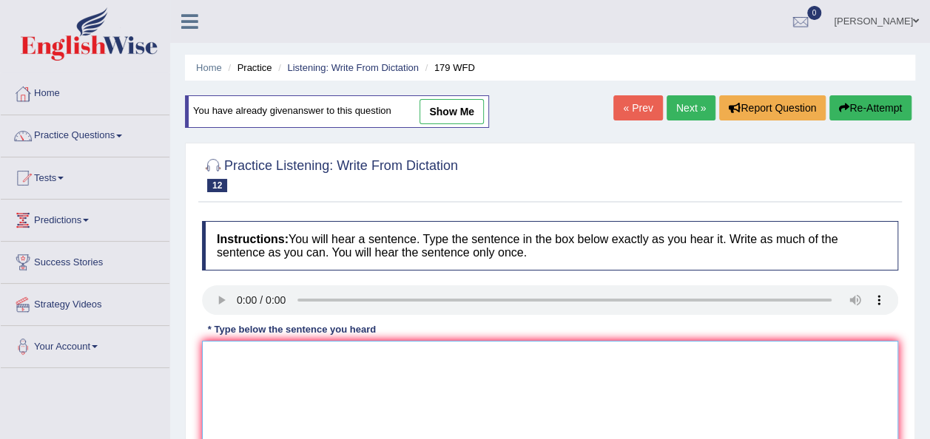
click at [249, 350] on textarea at bounding box center [550, 412] width 696 height 143
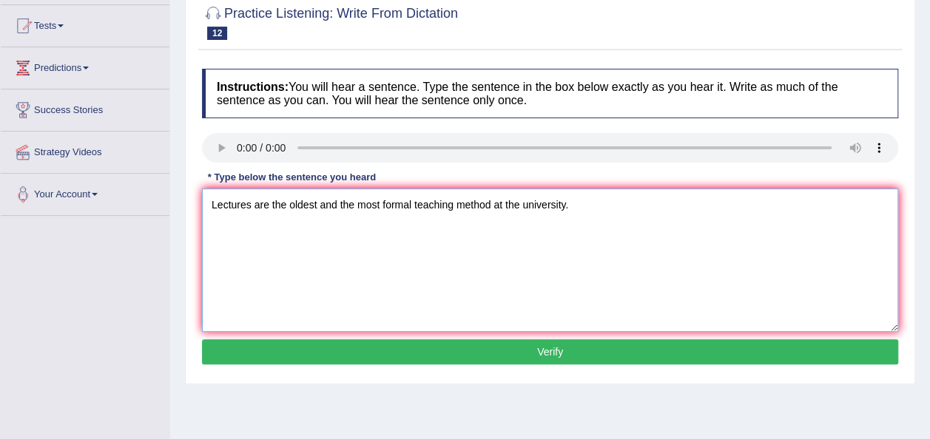
scroll to position [228, 0]
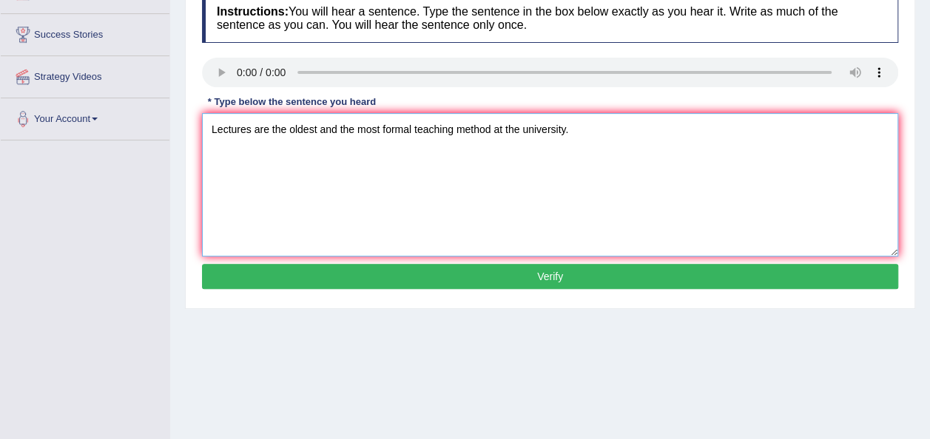
type textarea "Lectures are the oldest and the most formal teaching method at the university."
click at [567, 279] on button "Verify" at bounding box center [550, 276] width 696 height 25
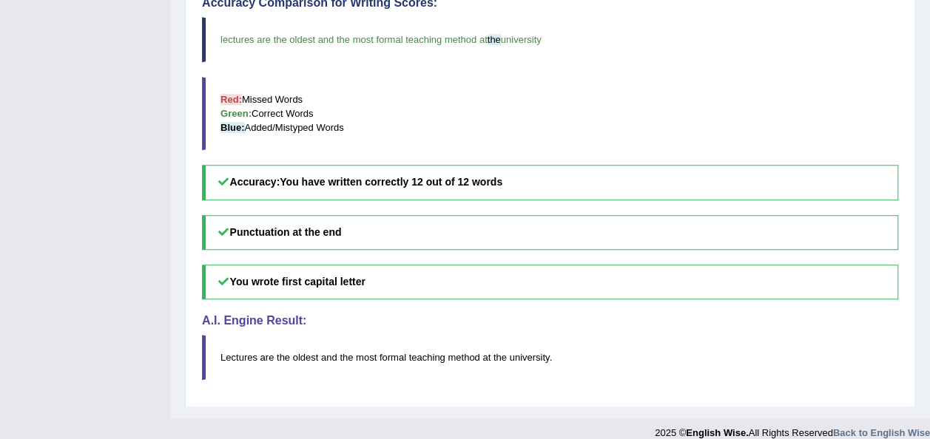
scroll to position [0, 0]
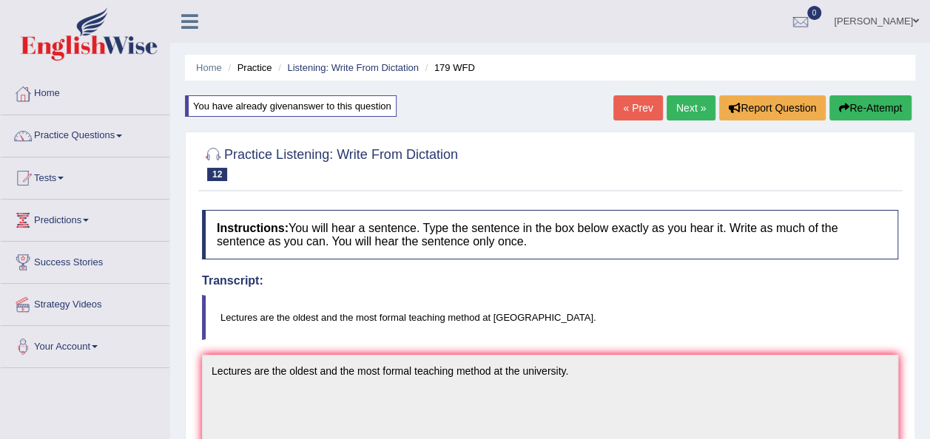
click at [683, 104] on link "Next »" at bounding box center [690, 107] width 49 height 25
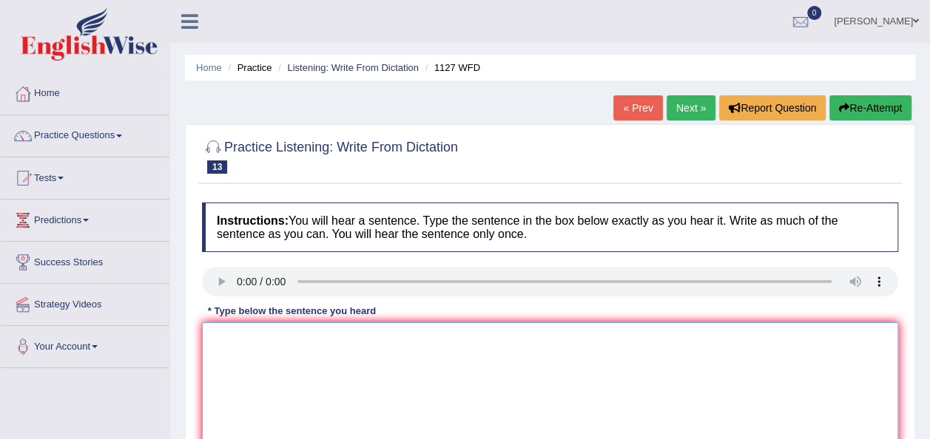
click at [237, 335] on textarea at bounding box center [550, 393] width 696 height 143
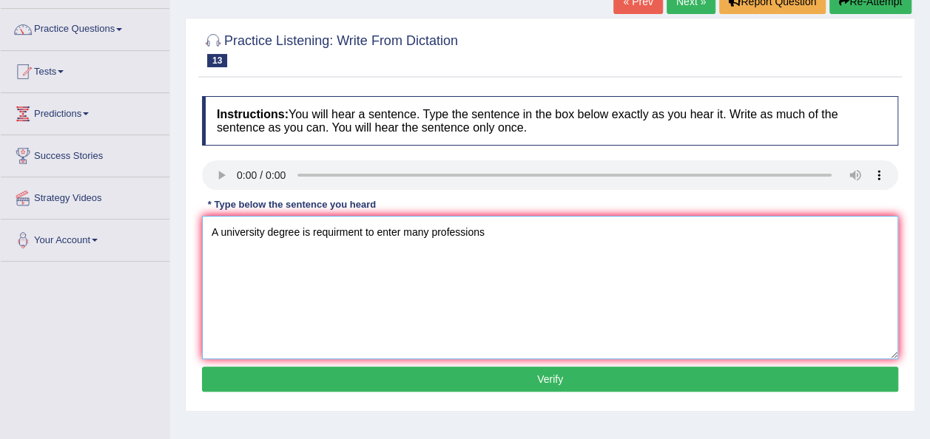
scroll to position [140, 0]
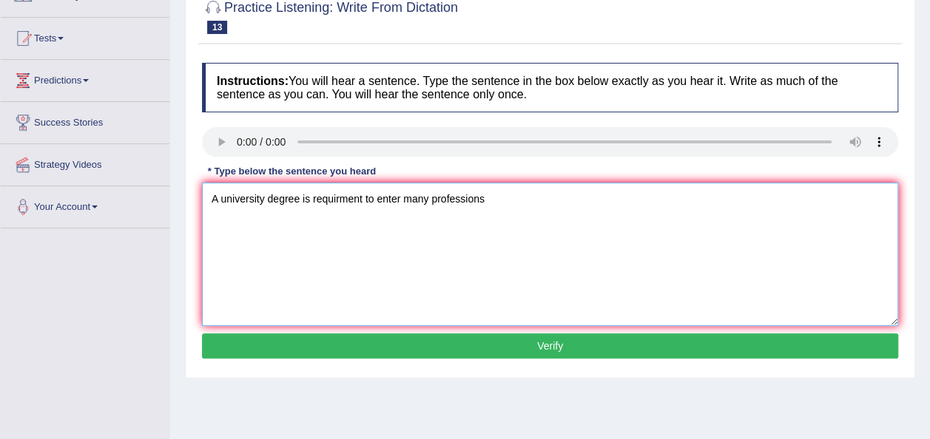
click at [359, 195] on textarea "A university degree is requirment to enter many professions" at bounding box center [550, 254] width 696 height 143
click at [364, 200] on textarea "A university degree is requirment to enter many professions" at bounding box center [550, 254] width 696 height 143
click at [364, 200] on textarea "A university degree is requirment reurito enter many professions" at bounding box center [550, 254] width 696 height 143
click at [378, 196] on textarea "A university degree is requirment reurito enter many professions" at bounding box center [550, 254] width 696 height 143
click at [385, 197] on textarea "A university degree is requirment reurito enter many professions" at bounding box center [550, 254] width 696 height 143
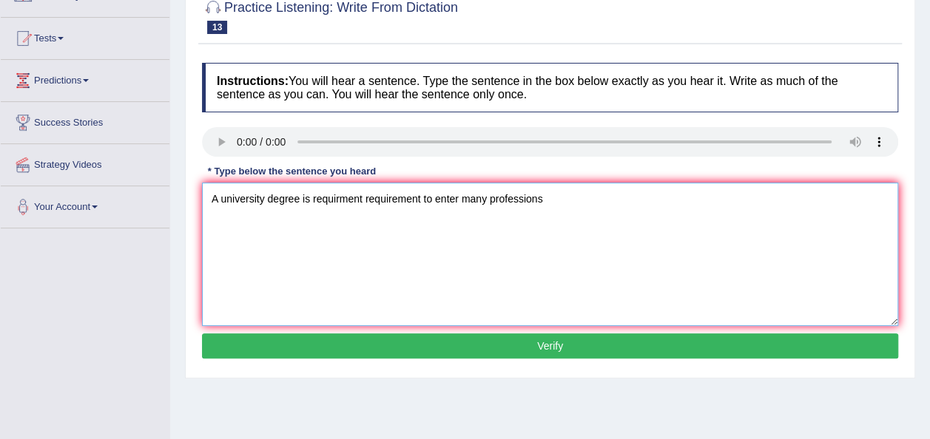
click at [543, 200] on textarea "A university degree is requirment requirement to enter many professions" at bounding box center [550, 254] width 696 height 143
type textarea "A university degree is requirment requirement to enter many professions."
click at [540, 346] on button "Verify" at bounding box center [550, 346] width 696 height 25
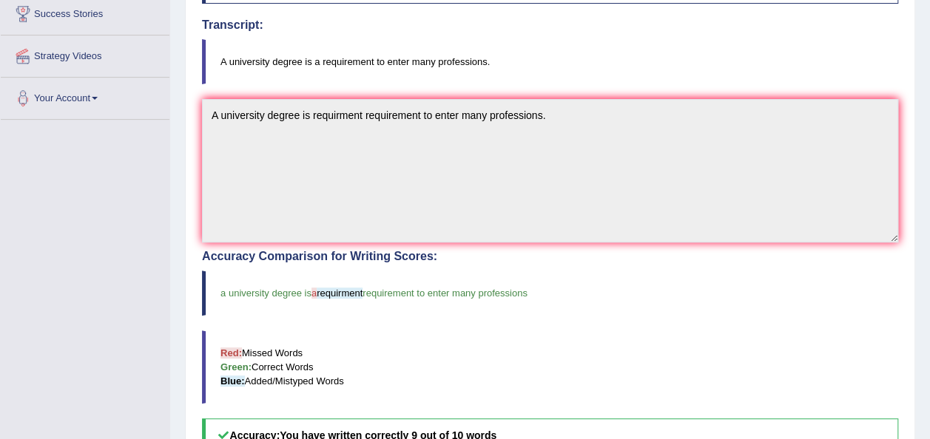
scroll to position [228, 0]
